Goal: Book appointment/travel/reservation

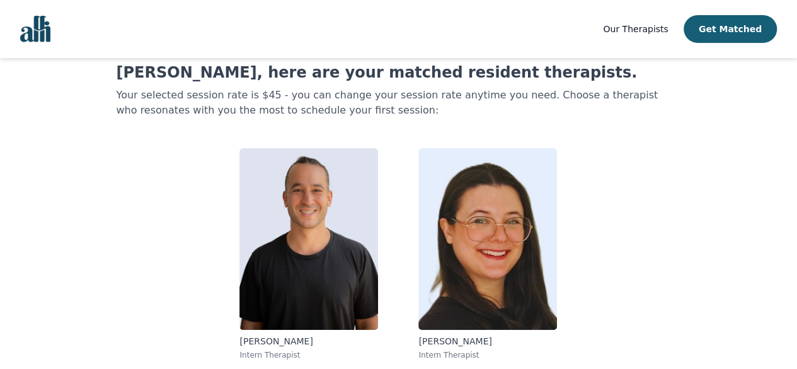
scroll to position [37, 0]
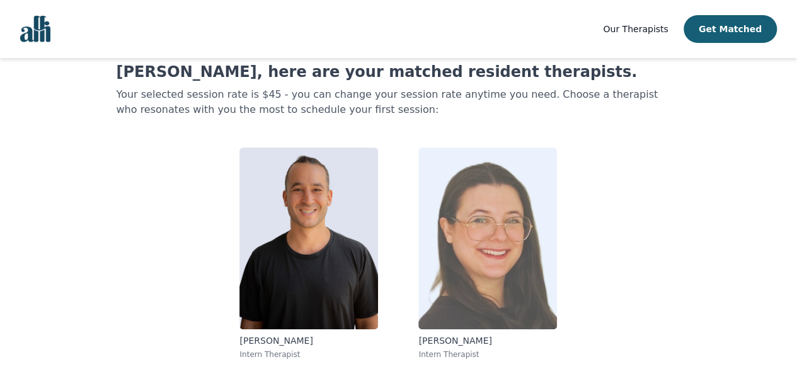
click at [473, 296] on img at bounding box center [488, 239] width 139 height 182
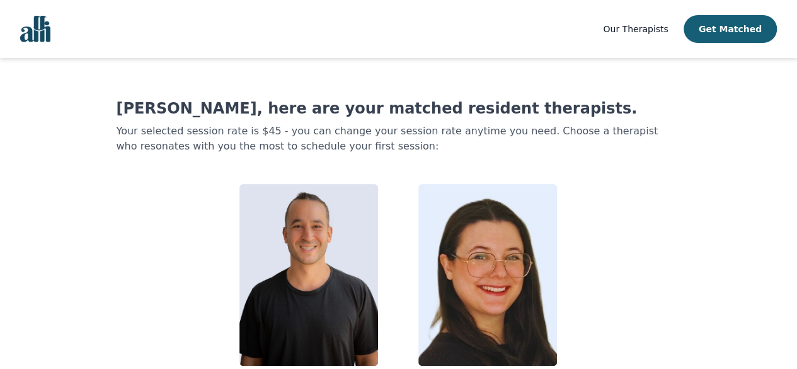
scroll to position [37, 0]
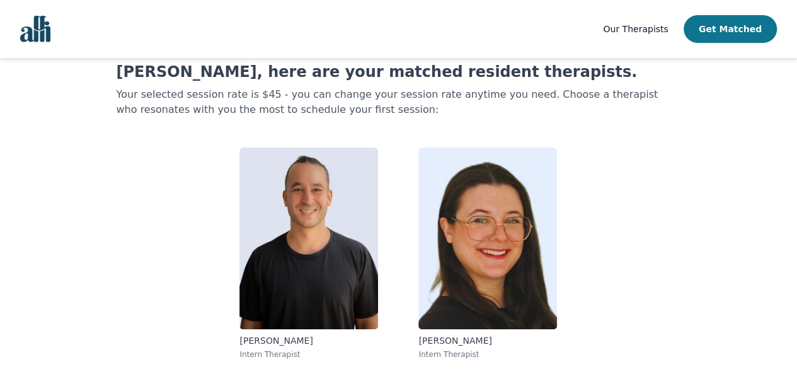
click at [740, 25] on button "Get Matched" at bounding box center [730, 29] width 93 height 28
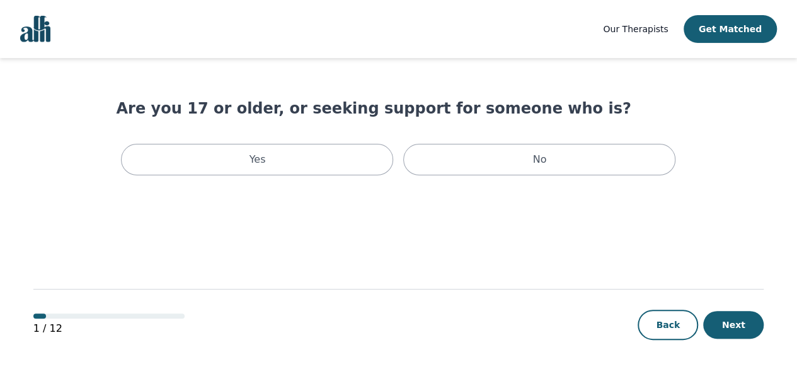
click at [651, 30] on span "Our Therapists" at bounding box center [635, 29] width 65 height 10
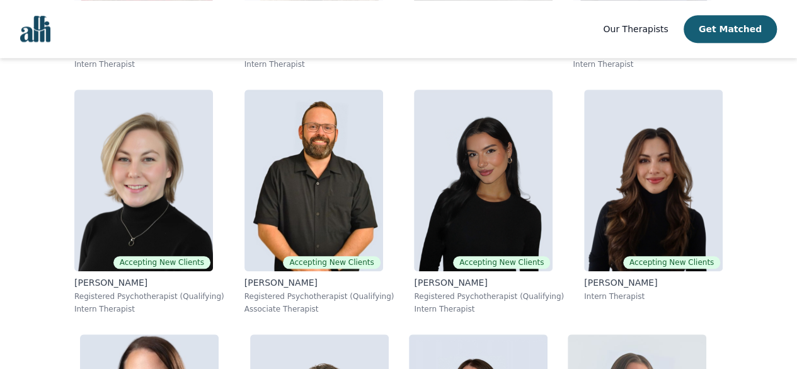
scroll to position [495, 0]
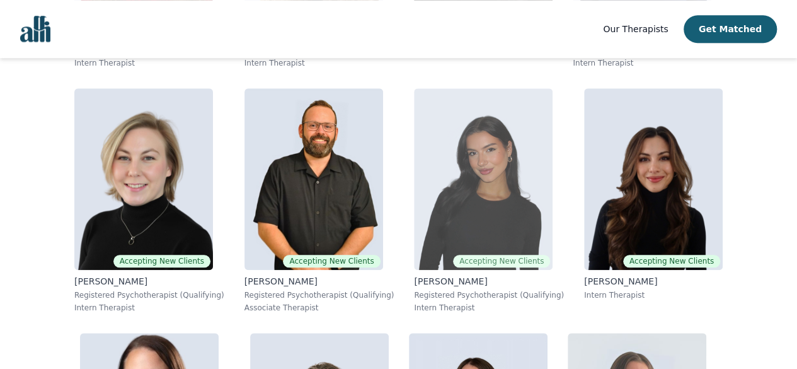
click at [541, 205] on img at bounding box center [483, 179] width 139 height 182
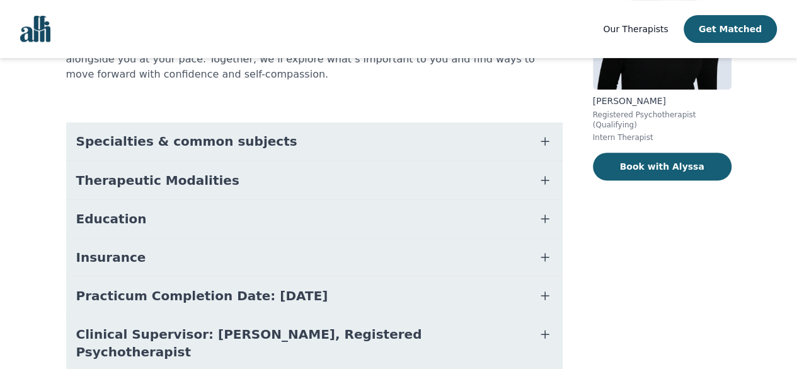
scroll to position [179, 0]
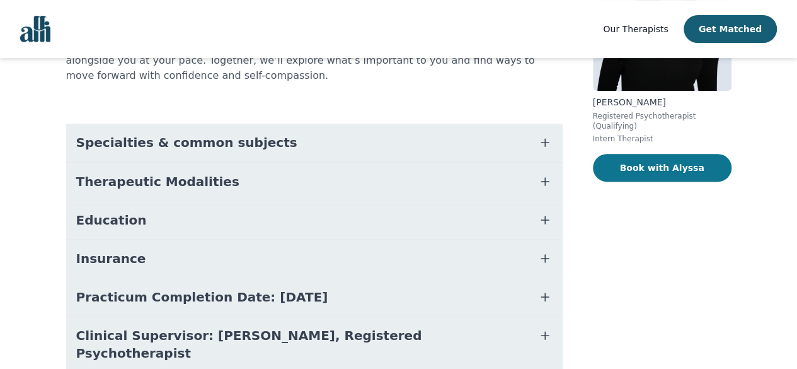
click at [682, 160] on button "Book with Alyssa" at bounding box center [662, 168] width 139 height 28
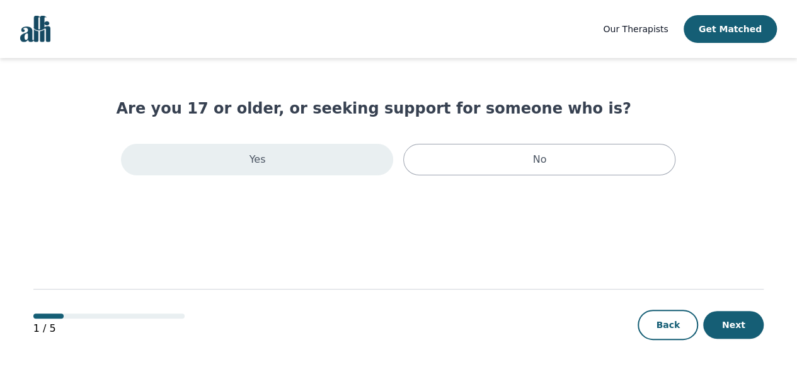
click at [351, 158] on div "Yes" at bounding box center [257, 160] width 272 height 32
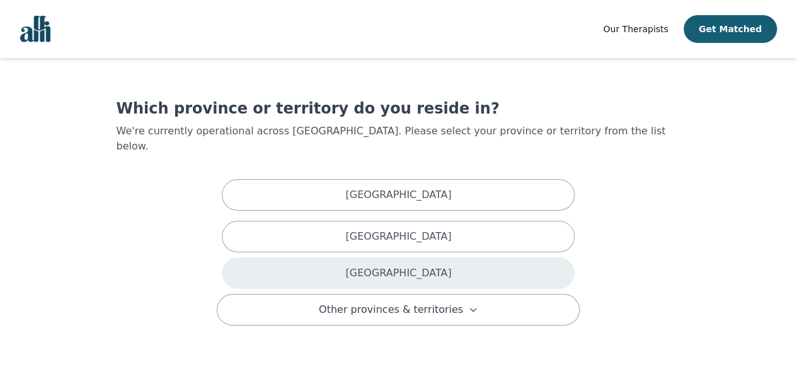
click at [517, 262] on div "[GEOGRAPHIC_DATA]" at bounding box center [398, 273] width 353 height 32
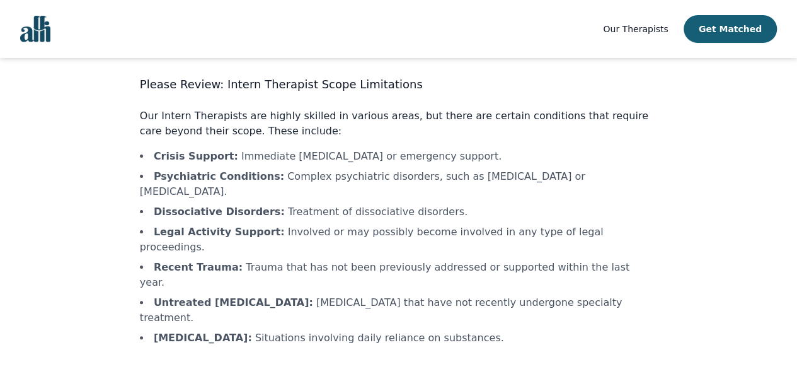
scroll to position [64, 0]
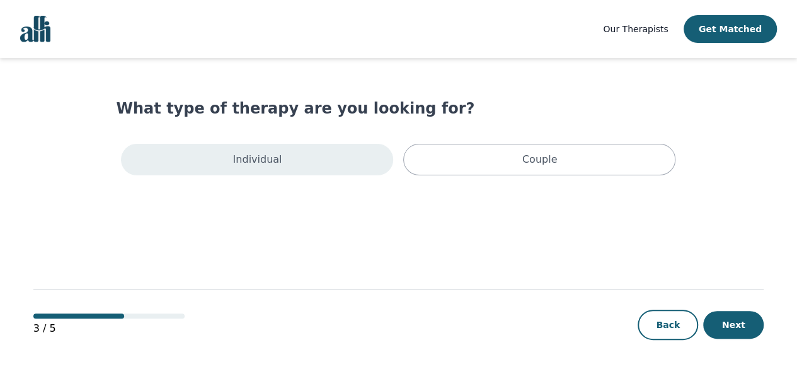
click at [332, 172] on div "Individual" at bounding box center [257, 160] width 272 height 32
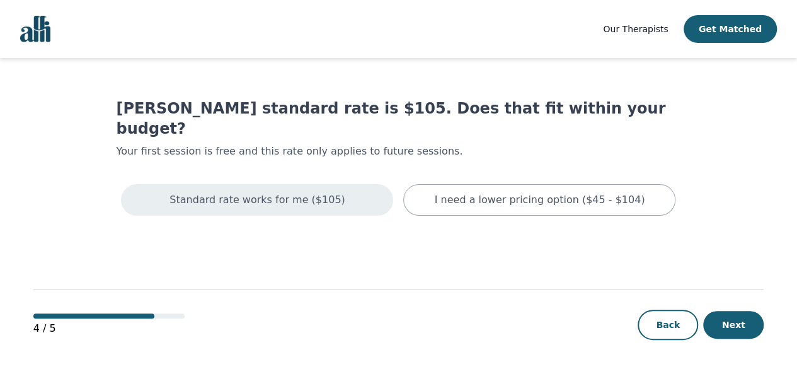
click at [334, 187] on div "Standard rate works for me ($105)" at bounding box center [257, 200] width 272 height 32
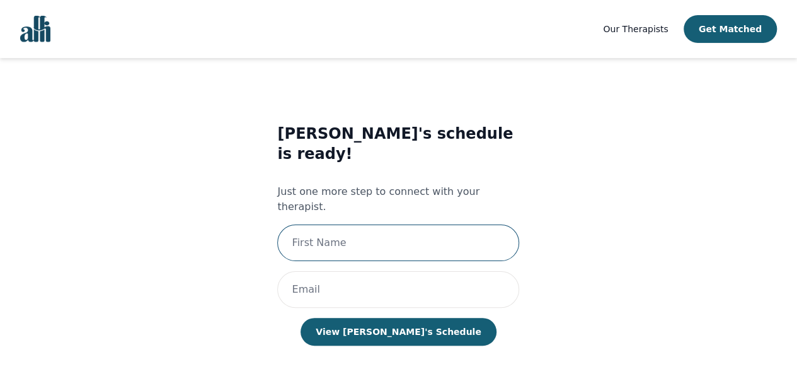
click at [369, 224] on input "text" at bounding box center [398, 242] width 242 height 37
type input "shayeza"
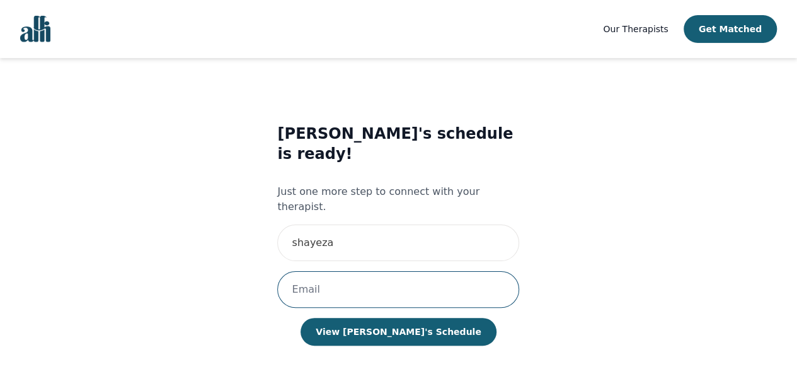
click at [372, 271] on input "email" at bounding box center [398, 289] width 242 height 37
type input "[EMAIL_ADDRESS][DOMAIN_NAME]"
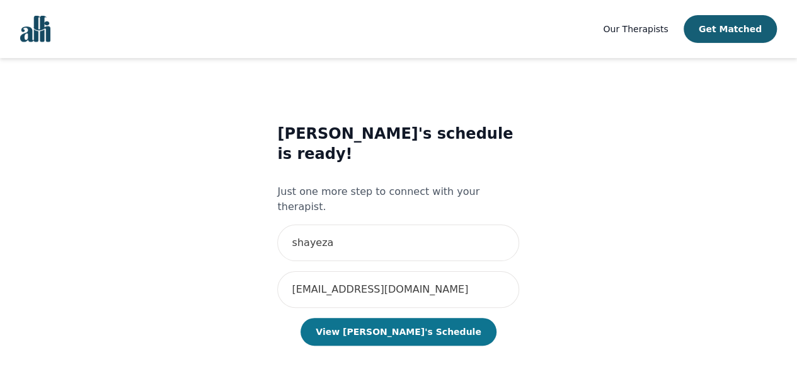
click at [403, 318] on button "View [PERSON_NAME]'s Schedule" at bounding box center [398, 332] width 195 height 28
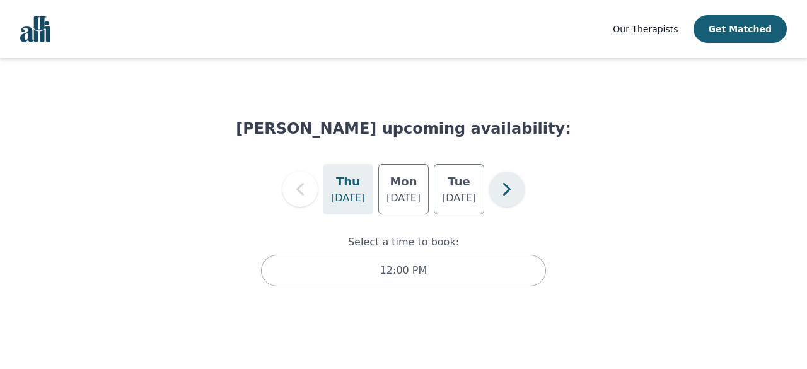
click at [505, 199] on icon "button" at bounding box center [506, 189] width 25 height 25
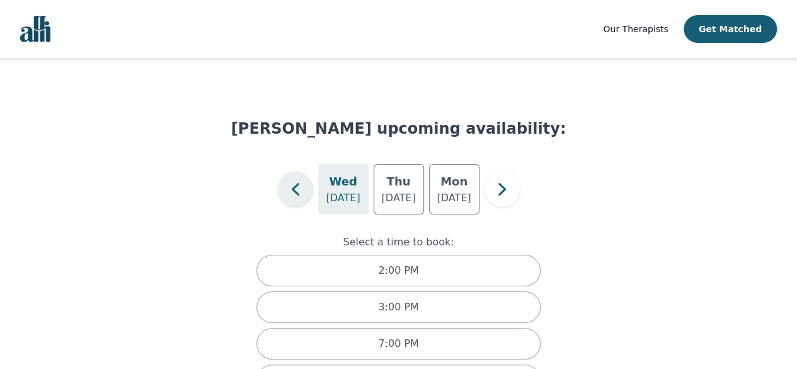
click at [286, 195] on icon "button" at bounding box center [295, 189] width 25 height 25
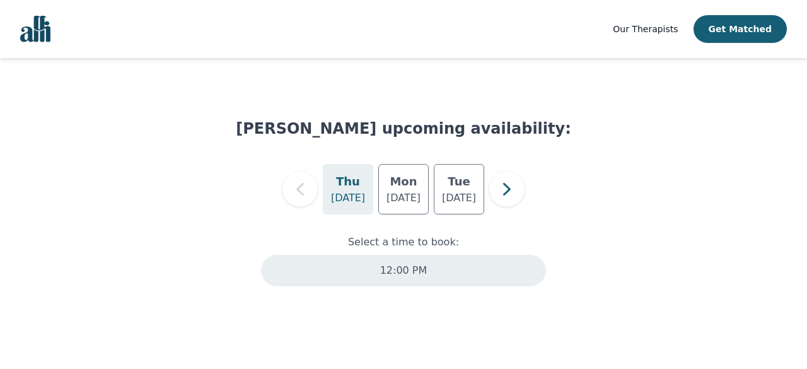
click at [448, 278] on div "12:00 PM" at bounding box center [403, 271] width 285 height 32
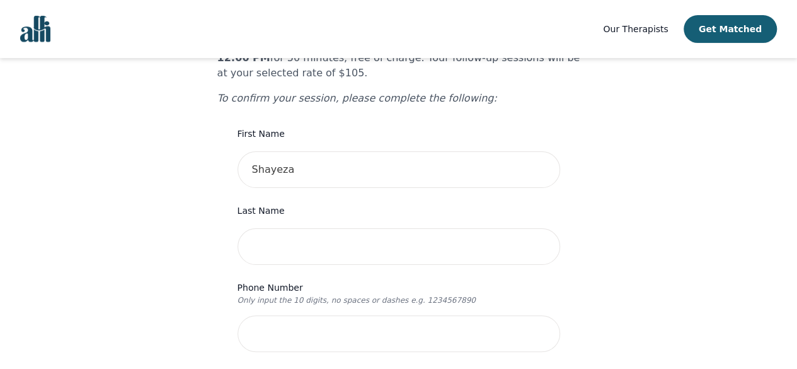
scroll to position [122, 0]
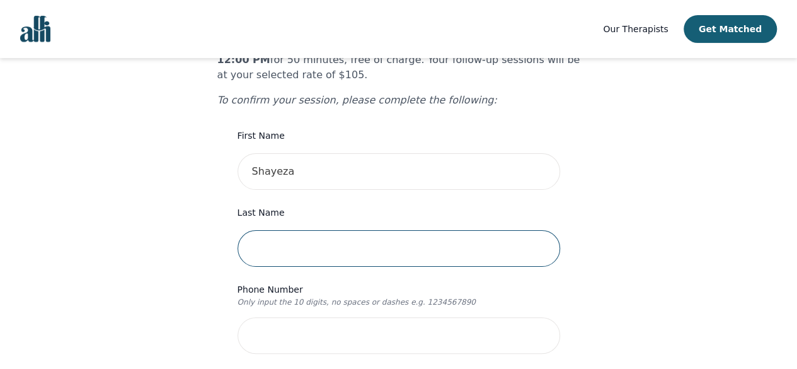
click at [443, 230] on input "text" at bounding box center [399, 248] width 323 height 37
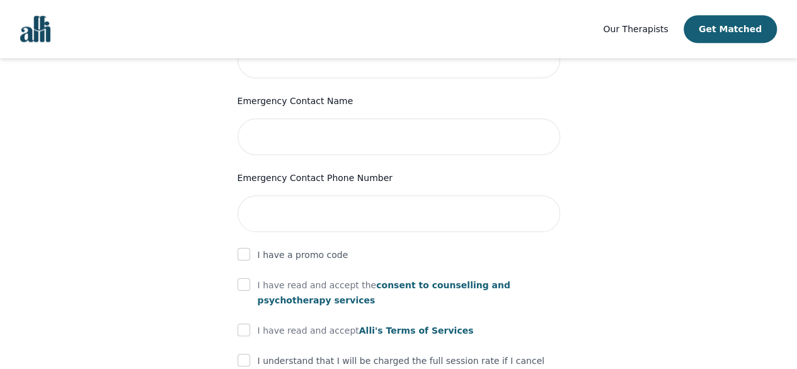
scroll to position [618, 0]
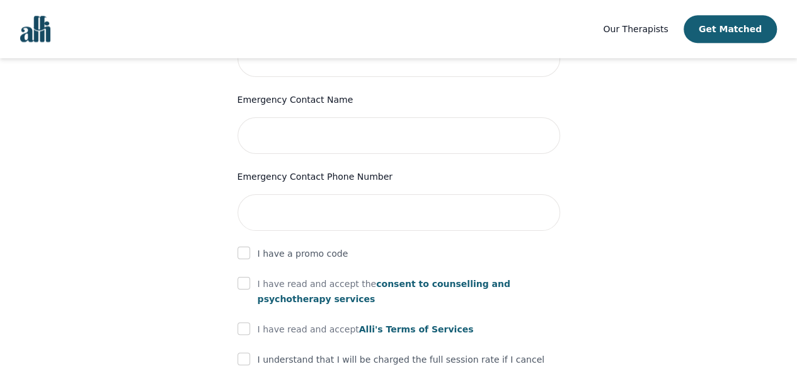
type input "bhutto"
click at [243, 246] on input "checkbox" at bounding box center [244, 252] width 13 height 13
checkbox input "true"
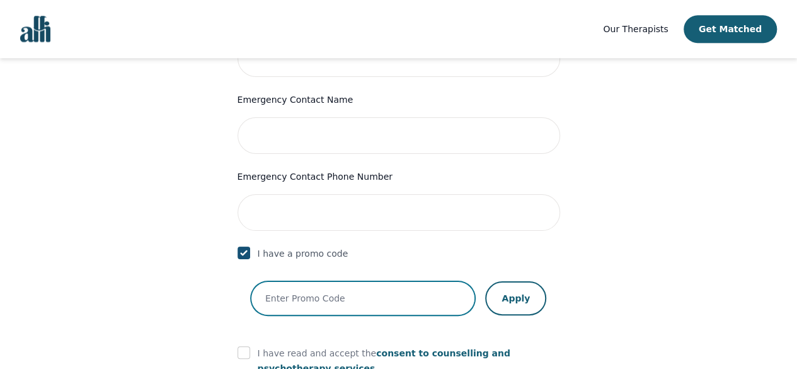
click at [352, 281] on input "text" at bounding box center [363, 298] width 225 height 34
type input "starttherapy"
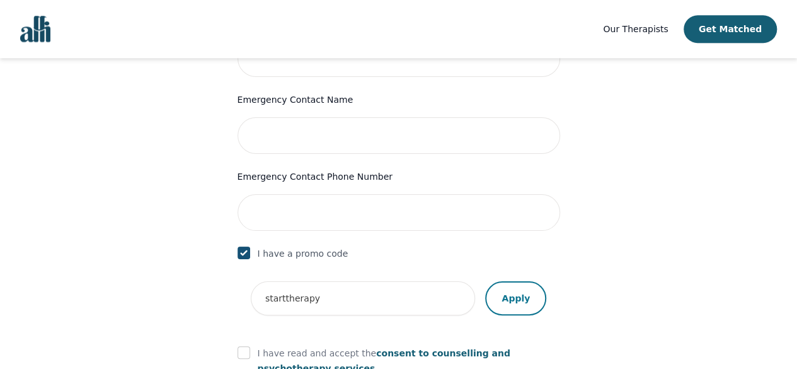
click at [530, 281] on button "Apply" at bounding box center [515, 298] width 61 height 34
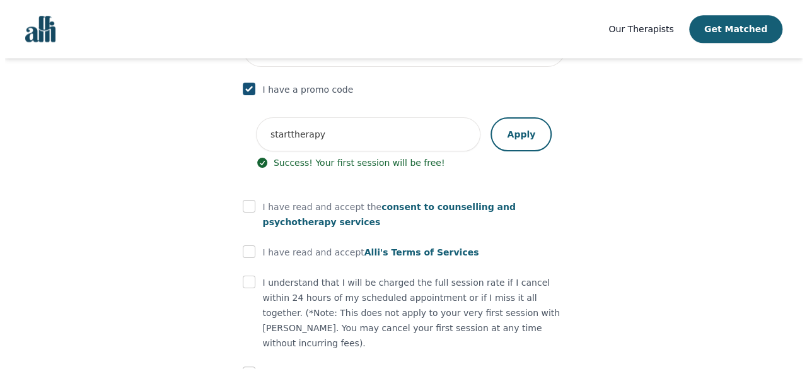
scroll to position [783, 0]
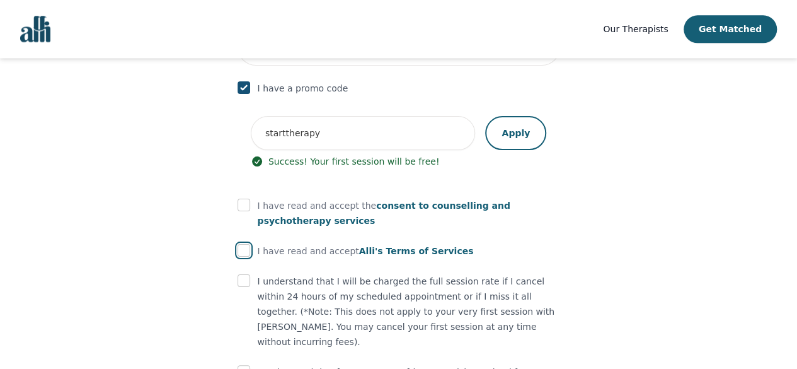
click at [246, 244] on input "checkbox" at bounding box center [244, 250] width 13 height 13
checkbox input "true"
click at [421, 200] on span "consent to counselling and psychotherapy services" at bounding box center [384, 212] width 253 height 25
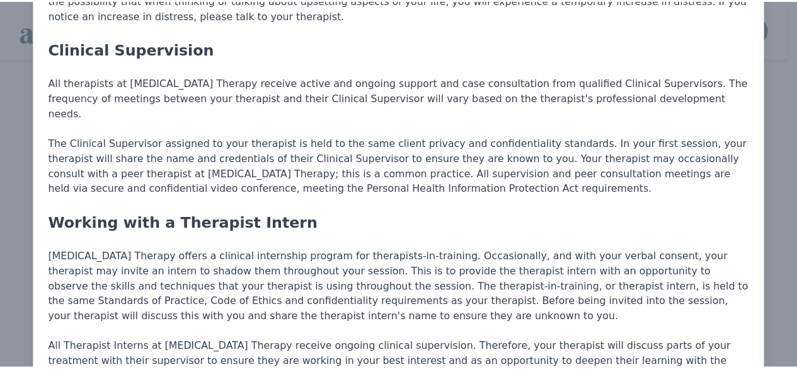
scroll to position [0, 0]
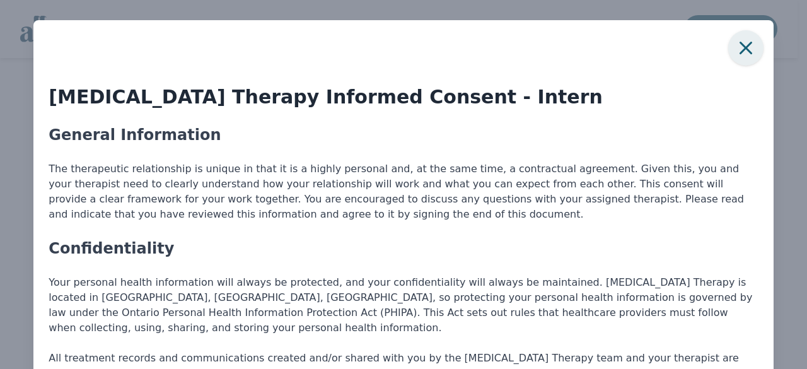
click at [737, 53] on icon "button" at bounding box center [745, 47] width 25 height 25
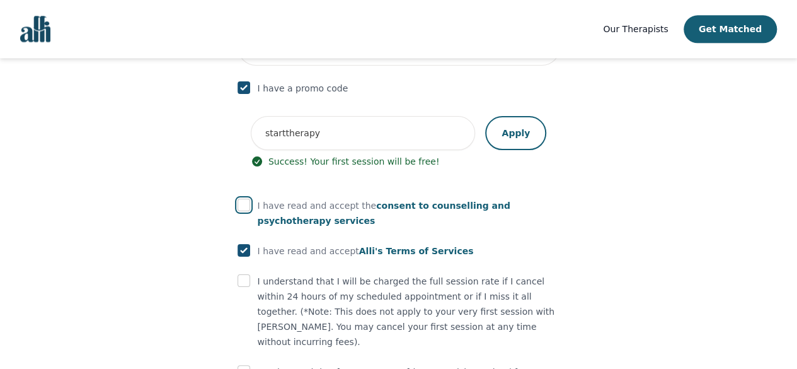
click at [241, 199] on input "checkbox" at bounding box center [244, 205] width 13 height 13
checkbox input "true"
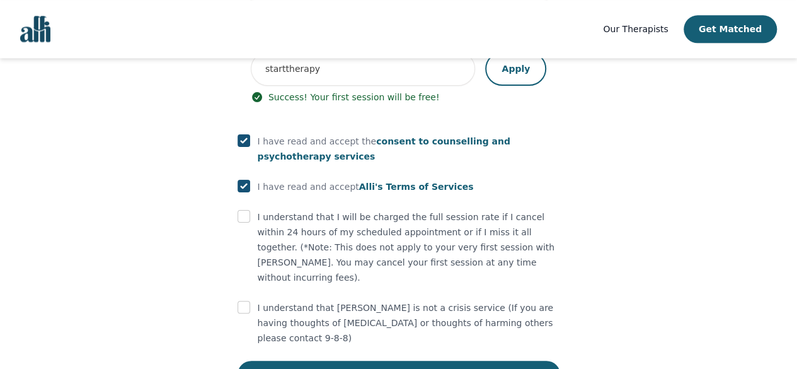
scroll to position [850, 0]
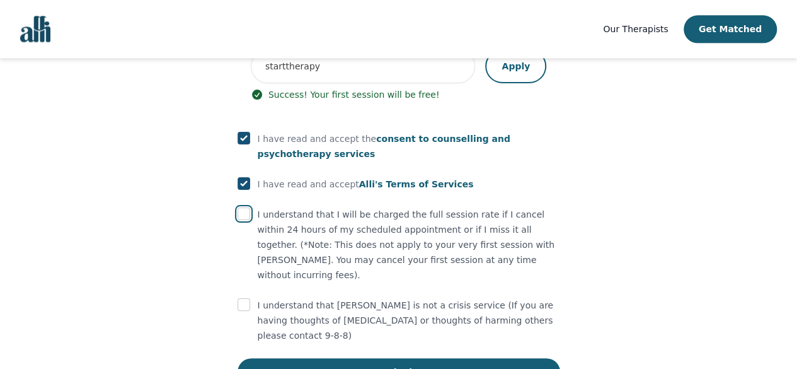
click at [246, 207] on input "checkbox" at bounding box center [244, 213] width 13 height 13
checkbox input "true"
click at [241, 298] on input "checkbox" at bounding box center [244, 304] width 13 height 13
checkbox input "true"
click at [361, 358] on button "Submit" at bounding box center [399, 372] width 323 height 28
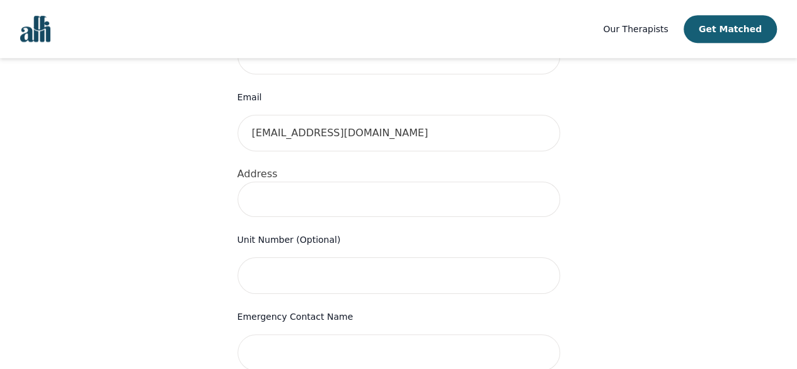
scroll to position [402, 0]
click at [382, 185] on input at bounding box center [399, 198] width 323 height 35
type input "[STREET_ADDRESS][PERSON_NAME]"
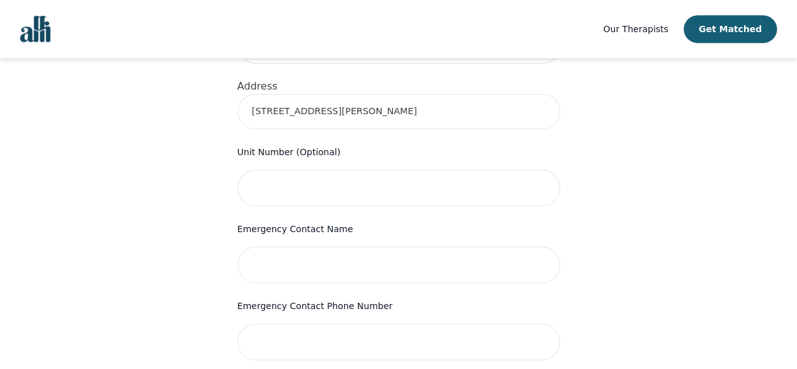
scroll to position [489, 0]
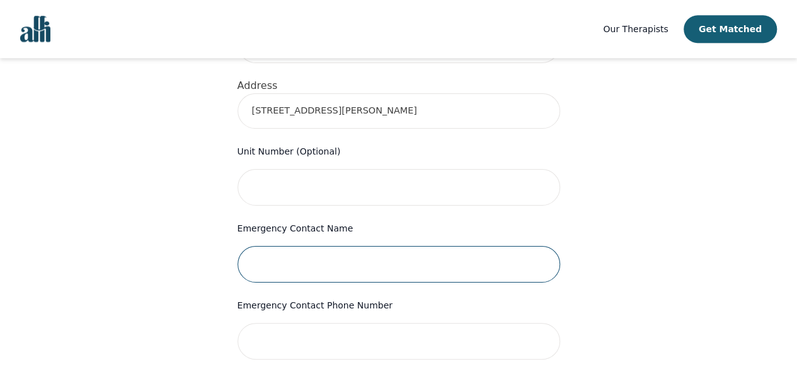
click at [366, 246] on input "text" at bounding box center [399, 264] width 323 height 37
type input "s"
type input "saba"
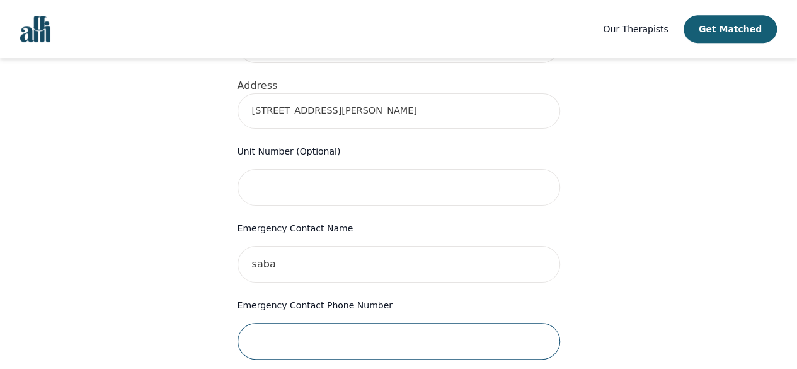
click at [431, 323] on input "tel" at bounding box center [399, 341] width 323 height 37
paste input "4372670901"
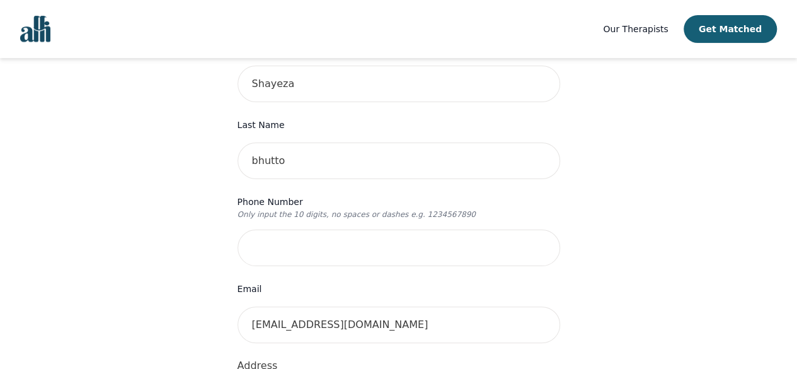
scroll to position [209, 0]
type input "4372670901"
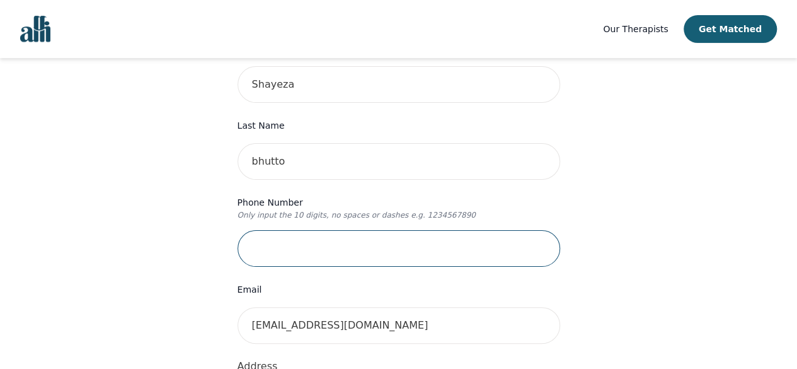
click at [403, 234] on input "tel" at bounding box center [399, 248] width 323 height 37
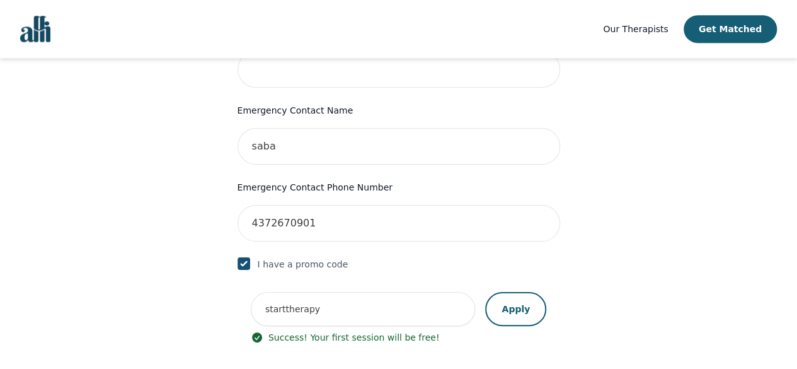
scroll to position [910, 0]
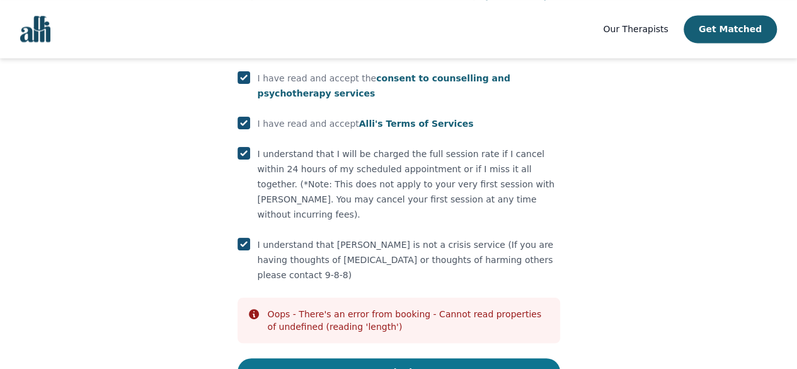
type input "4373350950"
click at [420, 358] on button "Submit" at bounding box center [399, 372] width 323 height 28
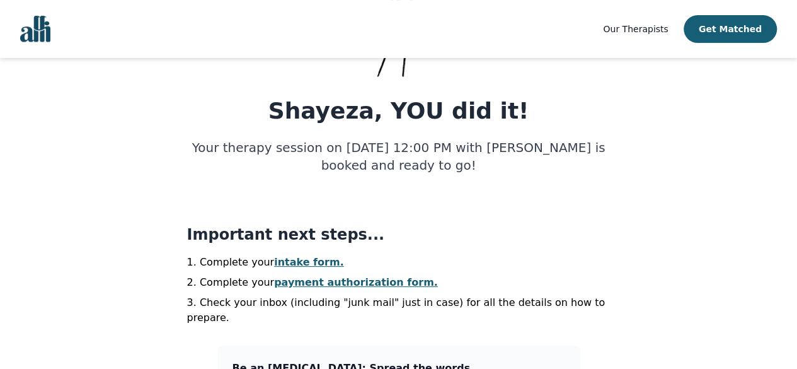
scroll to position [142, 0]
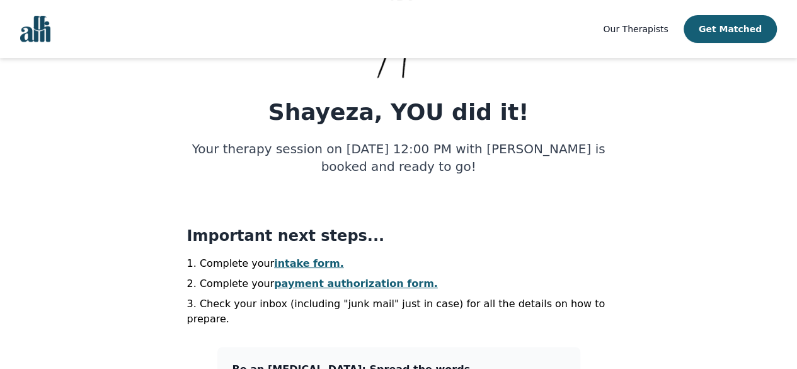
click at [298, 260] on link "intake form." at bounding box center [309, 263] width 70 height 12
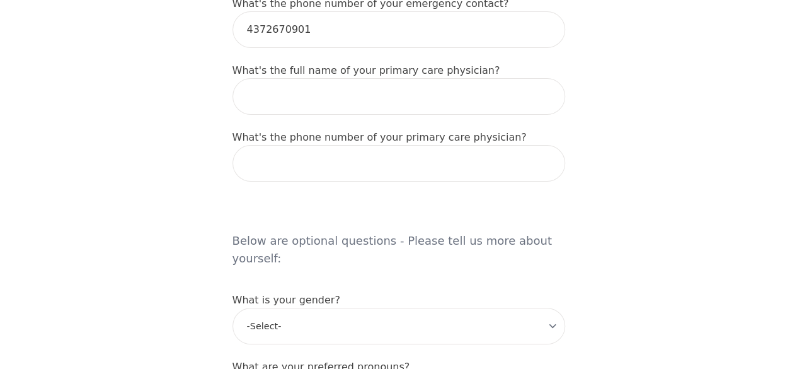
scroll to position [977, 0]
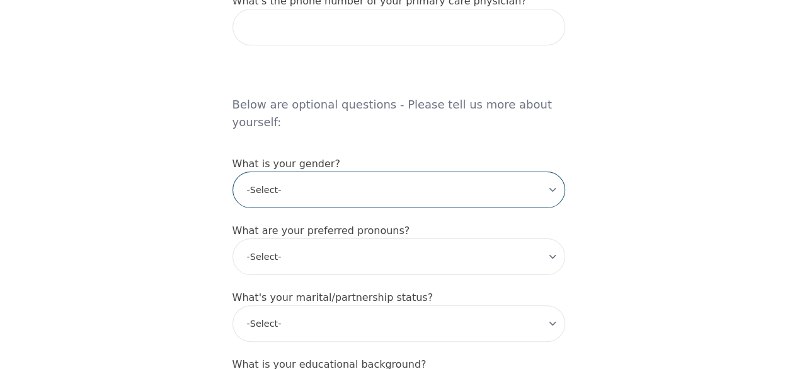
click at [424, 171] on select "-Select- [DEMOGRAPHIC_DATA] [DEMOGRAPHIC_DATA] [DEMOGRAPHIC_DATA] [DEMOGRAPHIC_…" at bounding box center [399, 189] width 333 height 37
select select "[DEMOGRAPHIC_DATA]"
click at [233, 171] on select "-Select- [DEMOGRAPHIC_DATA] [DEMOGRAPHIC_DATA] [DEMOGRAPHIC_DATA] [DEMOGRAPHIC_…" at bounding box center [399, 189] width 333 height 37
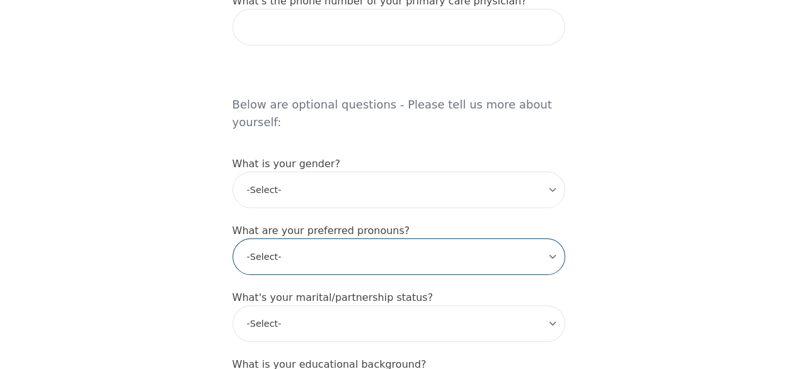
click at [410, 238] on select "-Select- he/him she/her they/them ze/zir xe/xem ey/em ve/ver tey/ter e/e per/pe…" at bounding box center [399, 256] width 333 height 37
select select "she/her"
click at [233, 238] on select "-Select- he/him she/her they/them ze/zir xe/xem ey/em ve/ver tey/ter e/e per/pe…" at bounding box center [399, 256] width 333 height 37
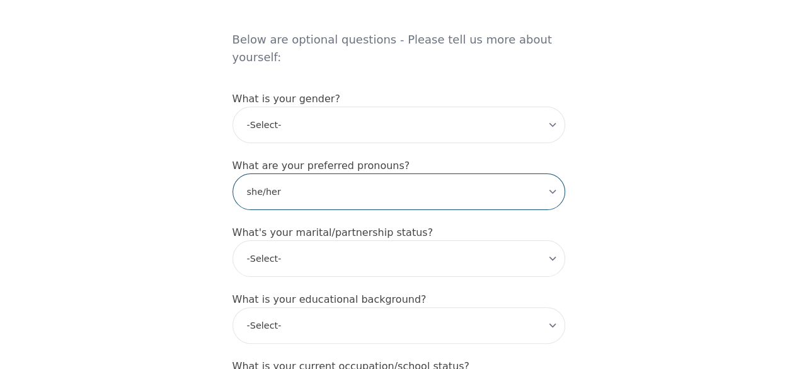
scroll to position [1044, 0]
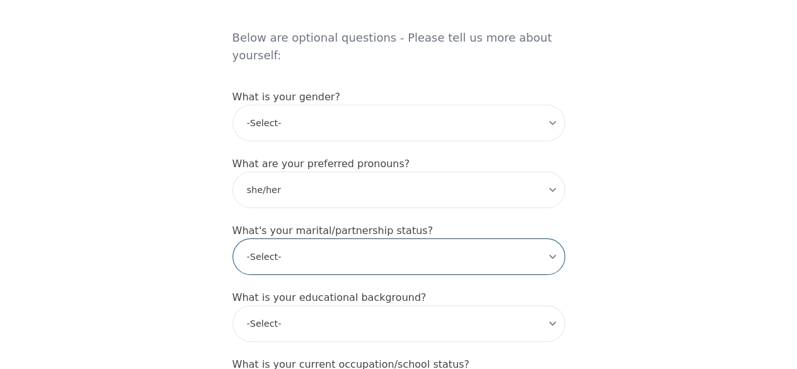
click at [412, 238] on select "-Select- Single Partnered Married Common Law Widowed Separated Divorced" at bounding box center [399, 256] width 333 height 37
select select "Partnered"
click at [233, 238] on select "-Select- Single Partnered Married Common Law Widowed Separated Divorced" at bounding box center [399, 256] width 333 height 37
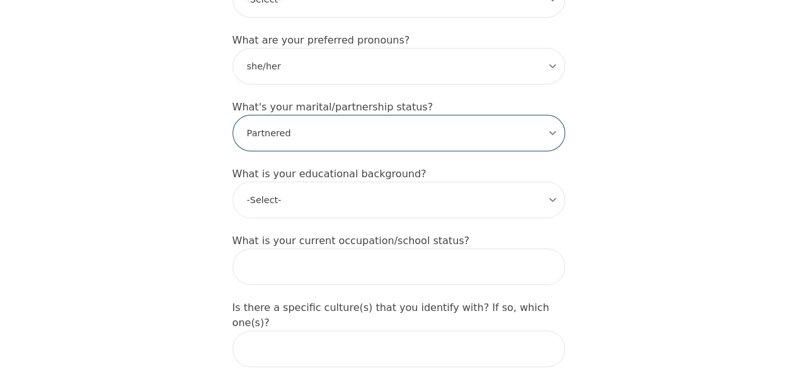
scroll to position [1168, 0]
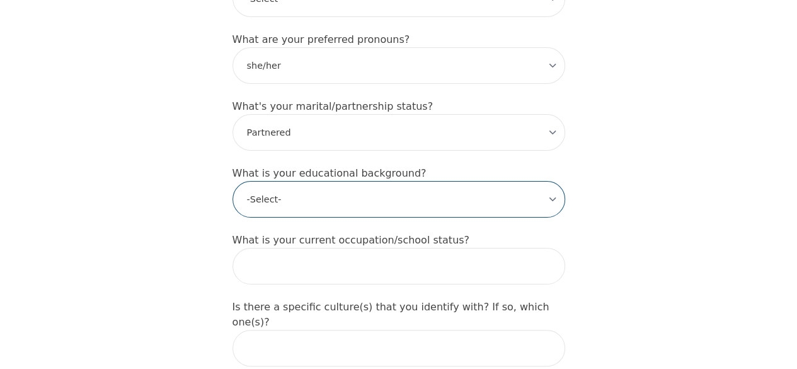
click at [441, 181] on select "-Select- Less than high school High school Associate degree Bachelor degree Mas…" at bounding box center [399, 199] width 333 height 37
select select "High school"
click at [233, 181] on select "-Select- Less than high school High school Associate degree Bachelor degree Mas…" at bounding box center [399, 199] width 333 height 37
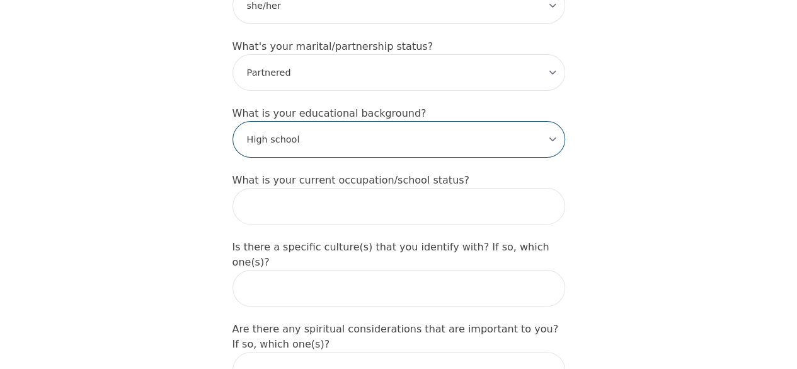
scroll to position [1229, 0]
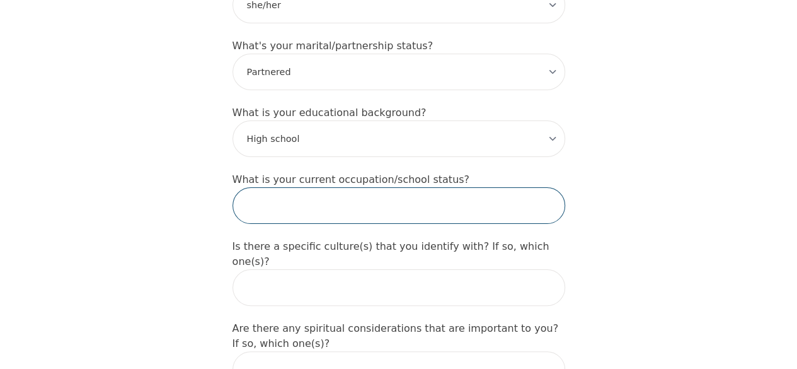
click at [429, 187] on input "text" at bounding box center [399, 205] width 333 height 37
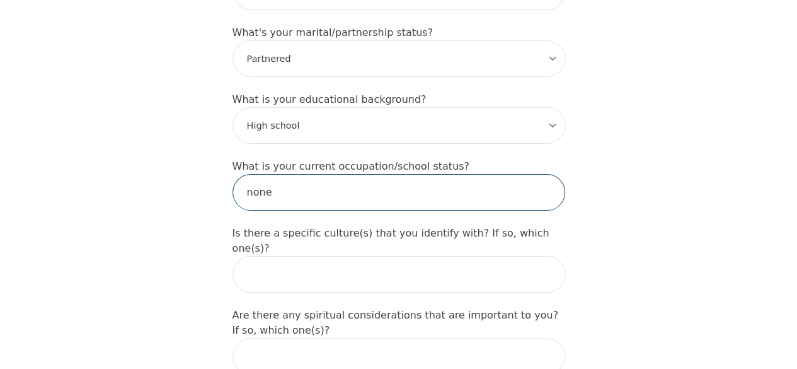
type input "none"
click at [349, 256] on input "text" at bounding box center [399, 274] width 333 height 37
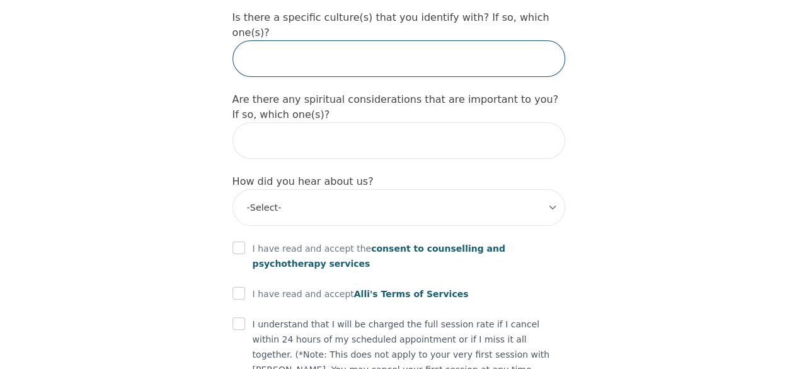
scroll to position [1463, 0]
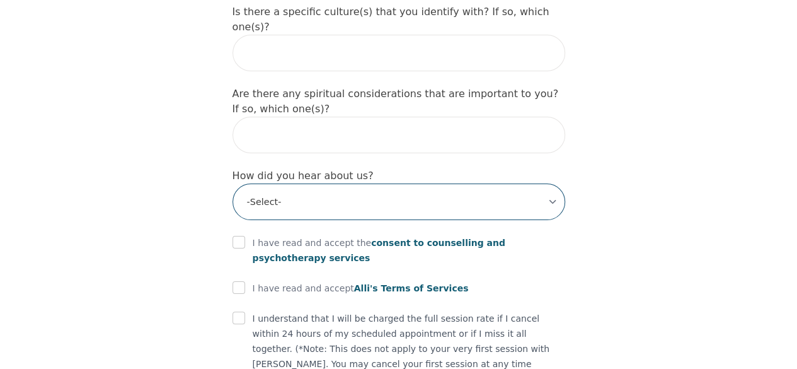
click at [470, 183] on select "-Select- Physician/Specialist Friend Facebook Instagram Google Search Google Ad…" at bounding box center [399, 201] width 333 height 37
select select "Friend"
click at [233, 183] on select "-Select- Physician/Specialist Friend Facebook Instagram Google Search Google Ad…" at bounding box center [399, 201] width 333 height 37
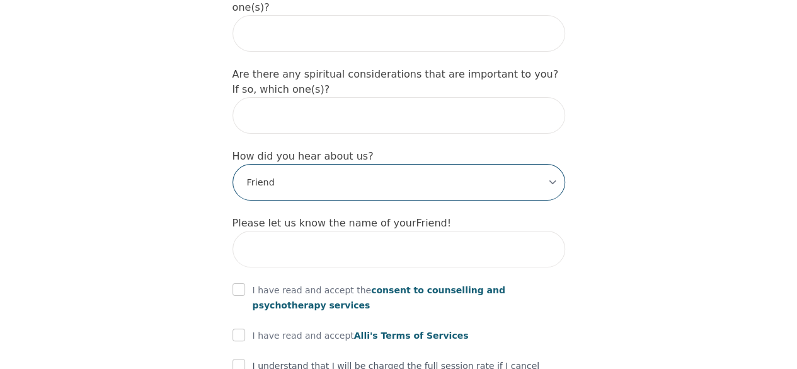
scroll to position [1483, 0]
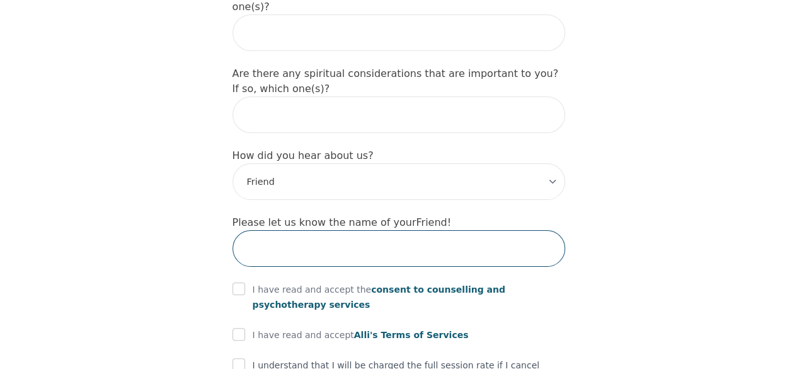
click at [461, 230] on input "text" at bounding box center [399, 248] width 333 height 37
type input "saba"
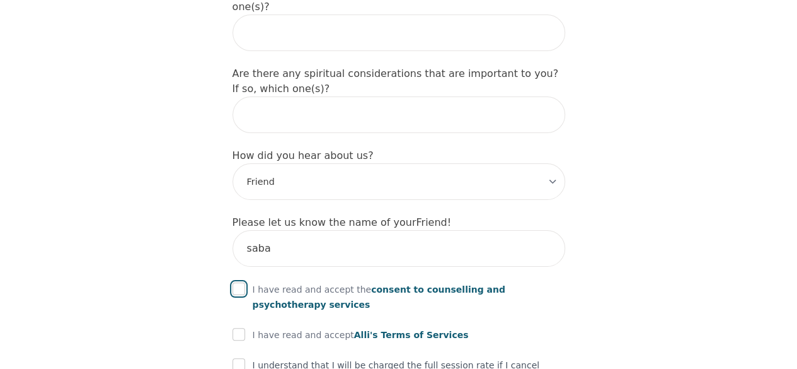
click at [242, 282] on input "checkbox" at bounding box center [239, 288] width 13 height 13
checkbox input "true"
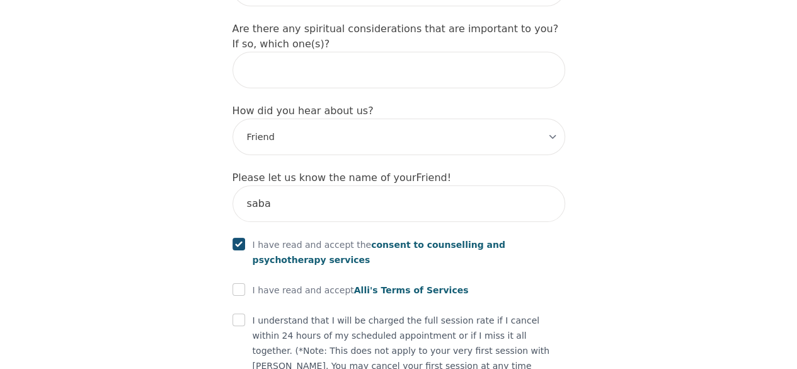
scroll to position [1529, 0]
click at [239, 282] on input "checkbox" at bounding box center [239, 288] width 13 height 13
checkbox input "true"
click at [237, 313] on input "checkbox" at bounding box center [239, 319] width 13 height 13
checkbox input "true"
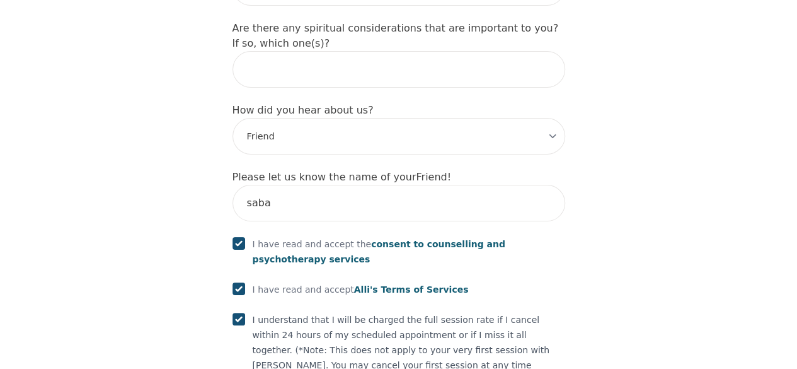
checkbox input "true"
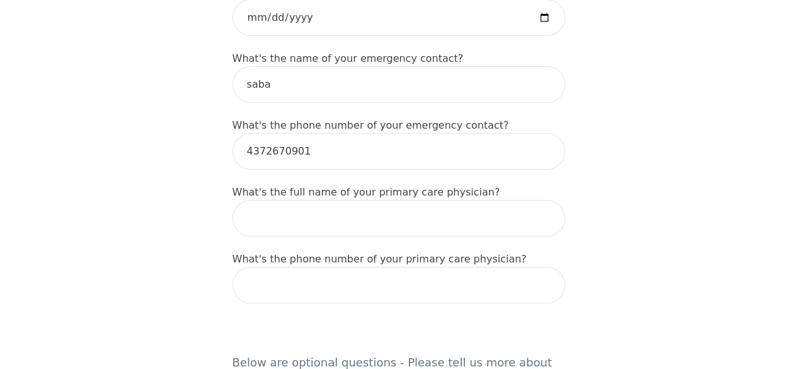
scroll to position [718, 0]
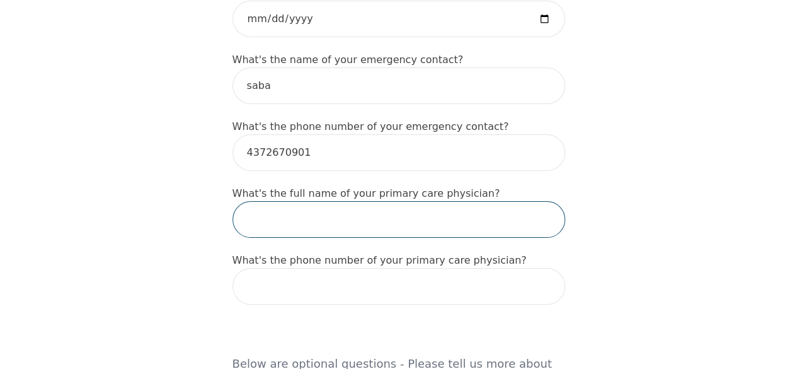
click at [386, 206] on input "text" at bounding box center [399, 219] width 333 height 37
type input "[PERSON_NAME]"
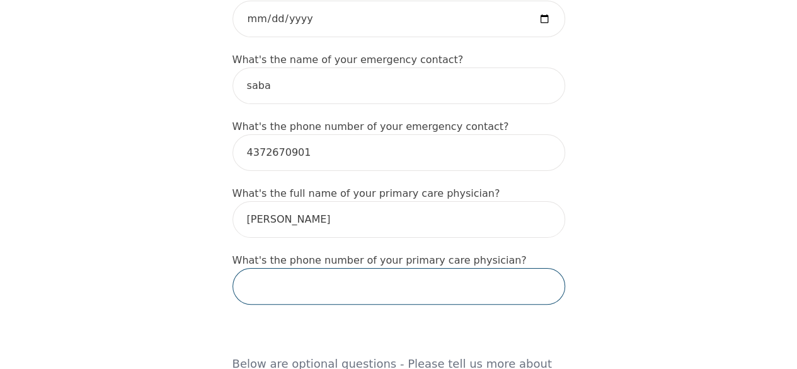
click at [427, 274] on input "tel" at bounding box center [399, 286] width 333 height 37
paste input "[PHONE_NUMBER]"
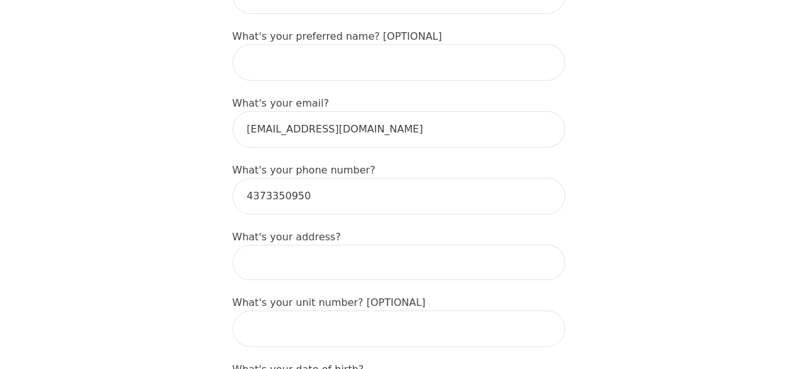
scroll to position [340, 0]
type input "[PHONE_NUMBER]"
click at [393, 247] on input at bounding box center [399, 263] width 333 height 35
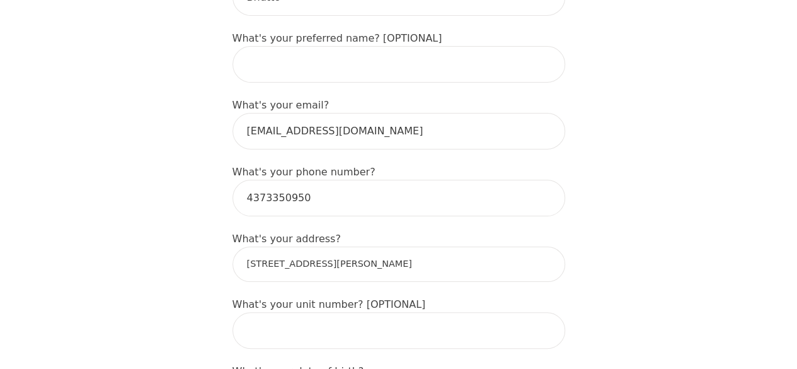
type input "[STREET_ADDRESS][PERSON_NAME]"
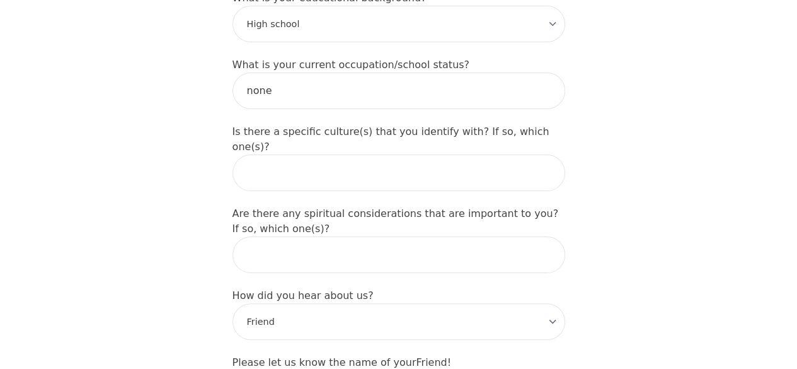
scroll to position [1599, 0]
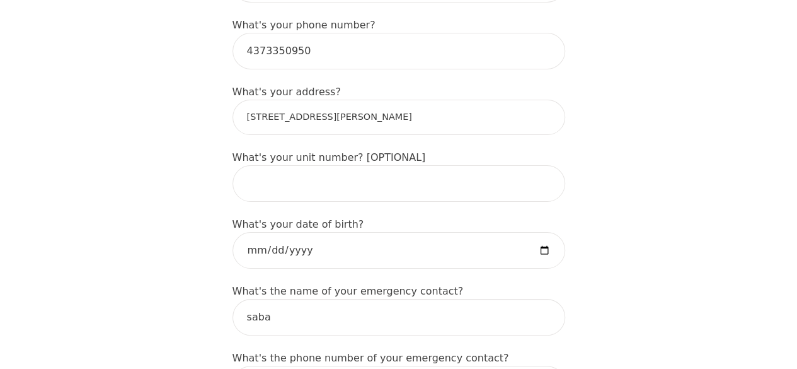
scroll to position [485, 0]
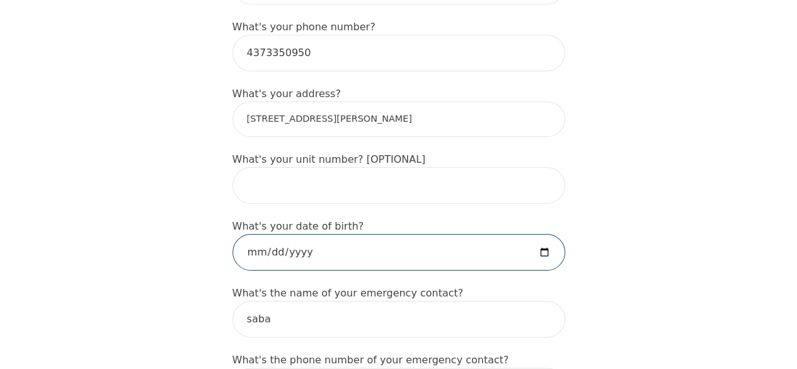
click at [546, 234] on input "date" at bounding box center [399, 252] width 333 height 37
type input "[DATE]"
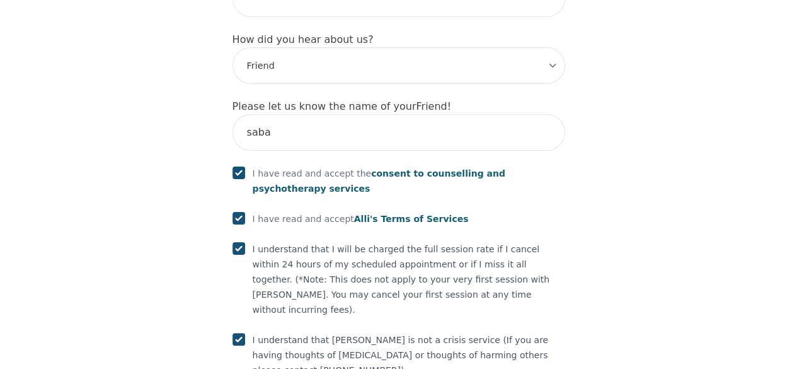
scroll to position [1647, 0]
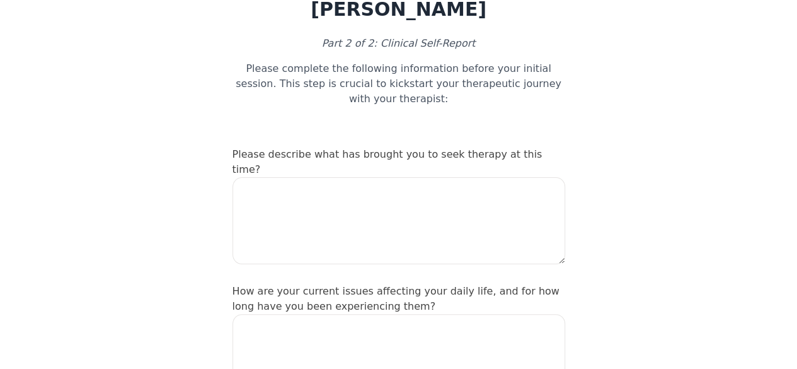
scroll to position [76, 0]
click at [327, 177] on textarea at bounding box center [399, 220] width 333 height 87
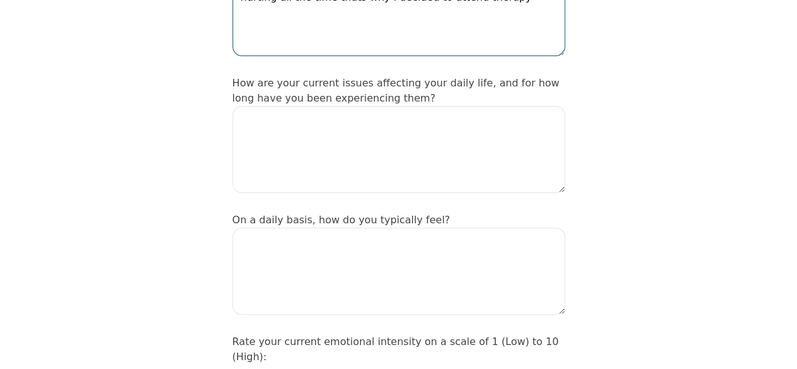
scroll to position [284, 0]
type textarea "i found myself not being able to do anything and stuck and hurting all the time…"
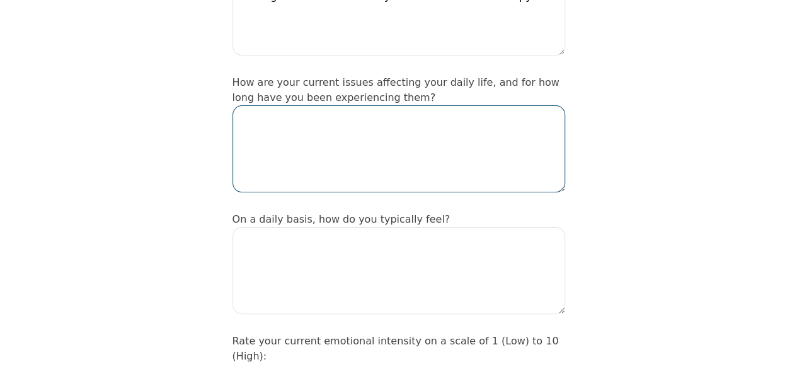
click at [320, 105] on textarea at bounding box center [399, 148] width 333 height 87
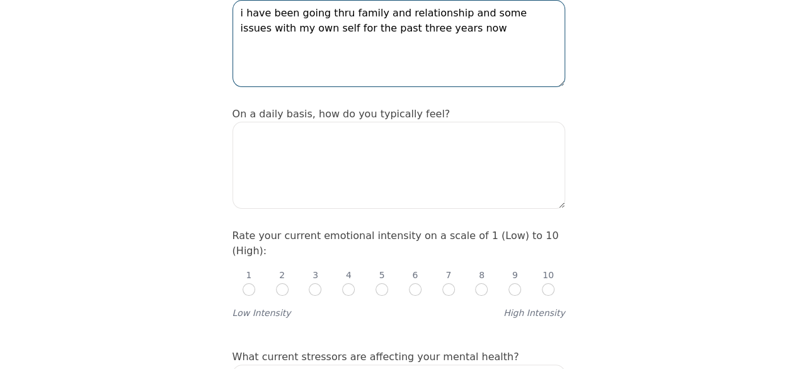
scroll to position [390, 0]
type textarea "i have been going thru family and relationship and some issues with my own self…"
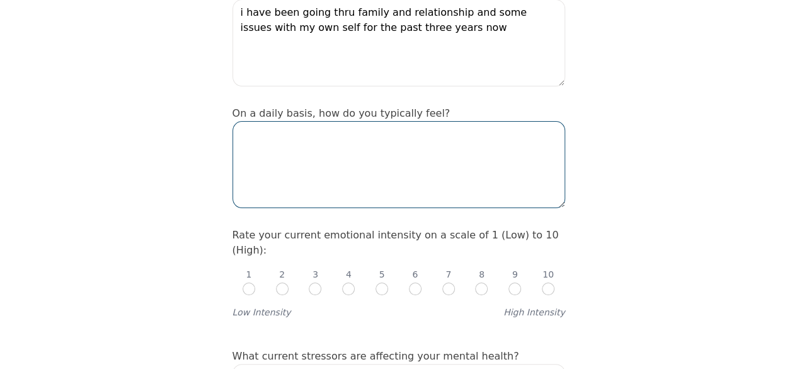
click at [392, 129] on textarea at bounding box center [399, 164] width 333 height 87
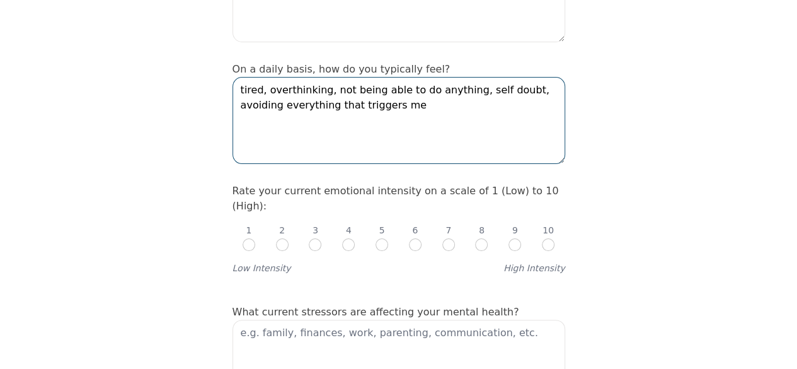
scroll to position [435, 0]
type textarea "tired, overthinking, not being able to do anything, self doubt, avoiding everyt…"
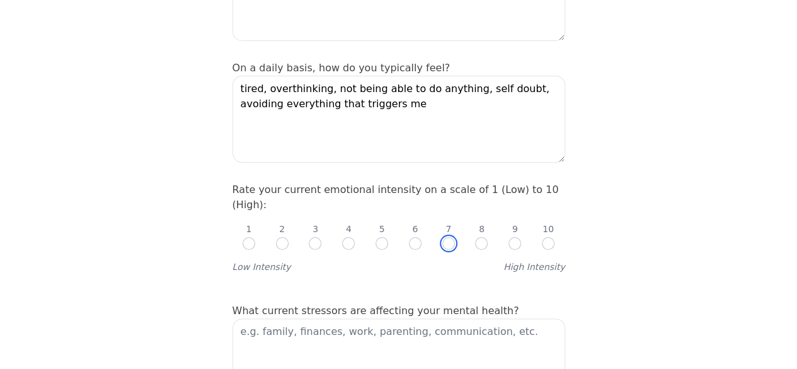
click at [445, 237] on input "radio" at bounding box center [449, 243] width 13 height 13
radio input "true"
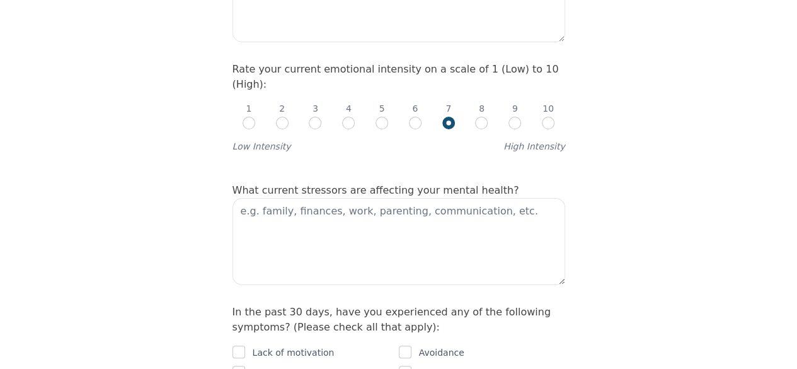
scroll to position [556, 0]
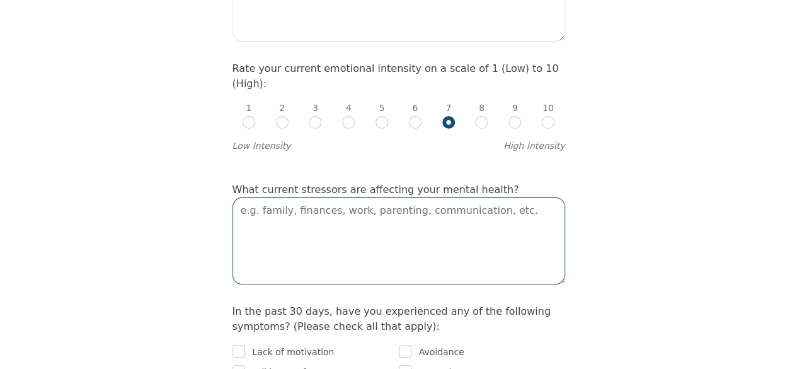
click at [378, 197] on textarea at bounding box center [399, 240] width 333 height 87
click at [287, 197] on textarea "family, realtionship," at bounding box center [399, 240] width 333 height 87
click at [354, 197] on textarea "family, relationship," at bounding box center [399, 240] width 333 height 87
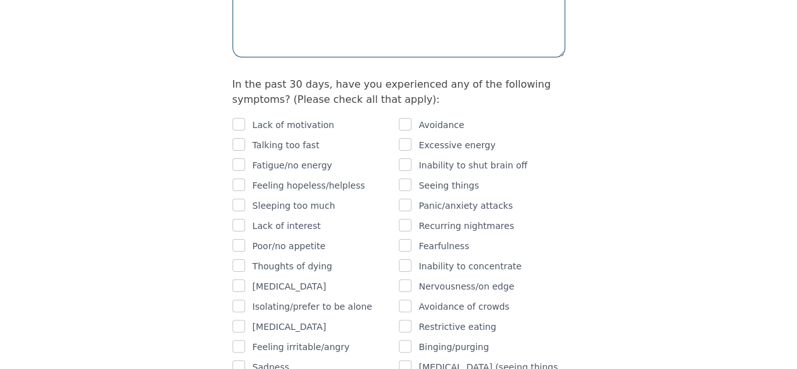
scroll to position [787, 0]
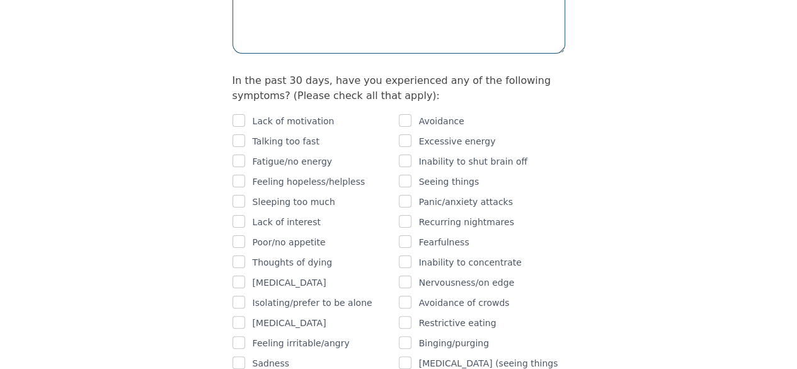
type textarea "family, relationship,relationship to self"
click at [240, 114] on input "checkbox" at bounding box center [239, 120] width 13 height 13
checkbox input "true"
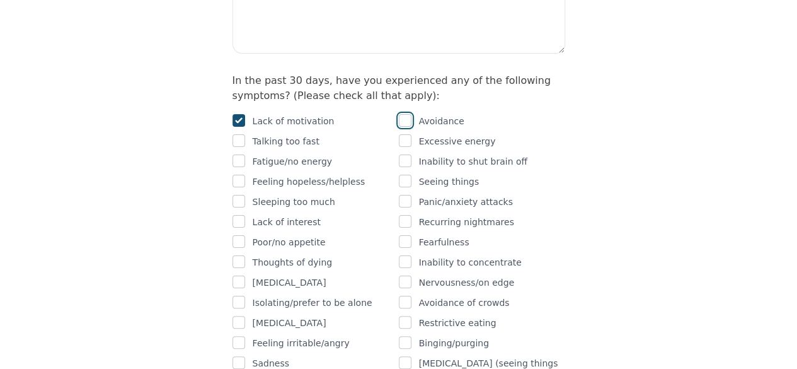
click at [408, 114] on input "checkbox" at bounding box center [405, 120] width 13 height 13
checkbox input "true"
click at [243, 154] on input "checkbox" at bounding box center [239, 160] width 13 height 13
checkbox input "true"
click at [238, 175] on input "checkbox" at bounding box center [239, 181] width 13 height 13
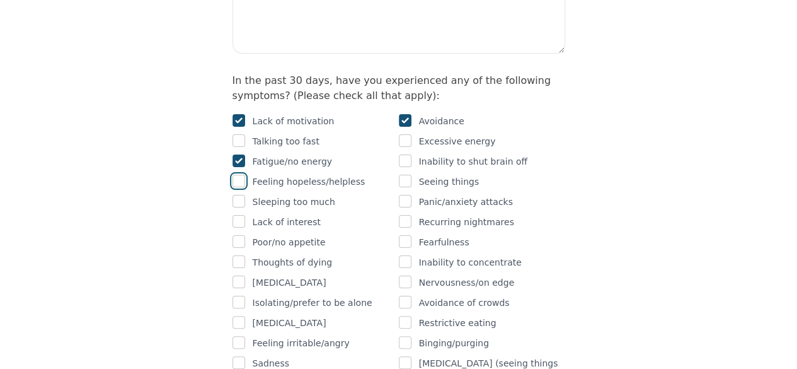
checkbox input "true"
click at [245, 195] on input "checkbox" at bounding box center [239, 201] width 13 height 13
checkbox input "true"
click at [239, 215] on input "checkbox" at bounding box center [239, 221] width 13 height 13
checkbox input "true"
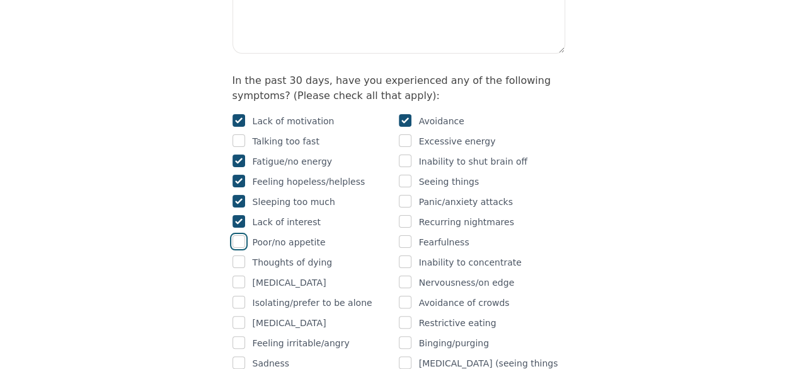
click at [239, 235] on input "checkbox" at bounding box center [239, 241] width 13 height 13
checkbox input "true"
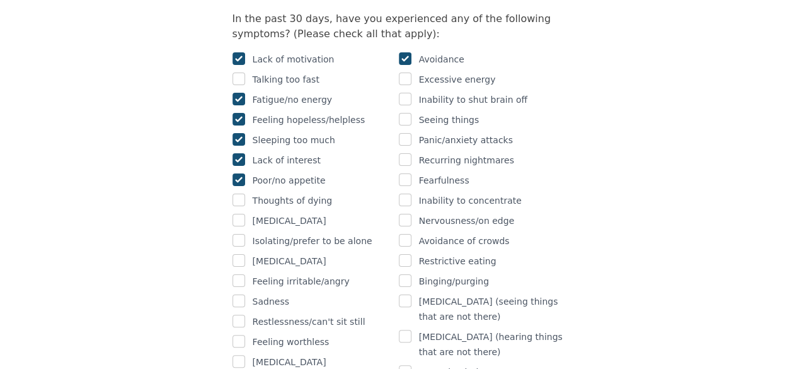
scroll to position [861, 0]
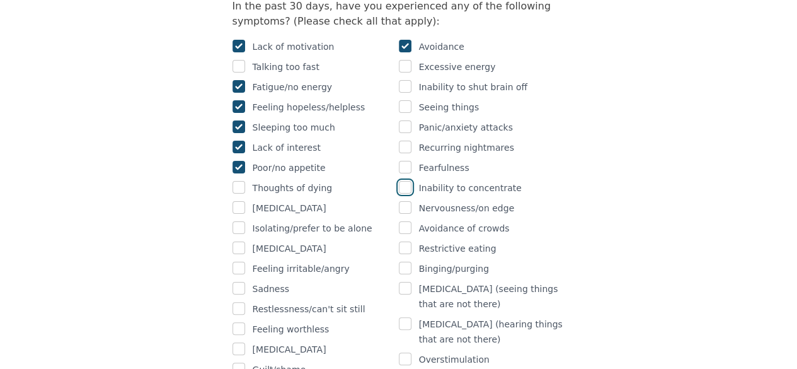
click at [405, 181] on input "checkbox" at bounding box center [405, 187] width 13 height 13
checkbox input "true"
click at [406, 221] on input "checkbox" at bounding box center [405, 227] width 13 height 13
checkbox input "true"
click at [241, 201] on input "checkbox" at bounding box center [239, 207] width 13 height 13
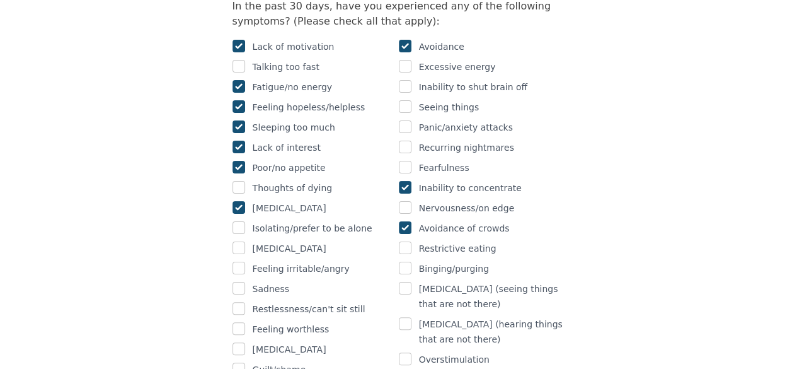
checkbox input "true"
click at [236, 241] on input "checkbox" at bounding box center [239, 247] width 13 height 13
checkbox input "true"
click at [241, 262] on input "checkbox" at bounding box center [239, 268] width 13 height 13
checkbox input "true"
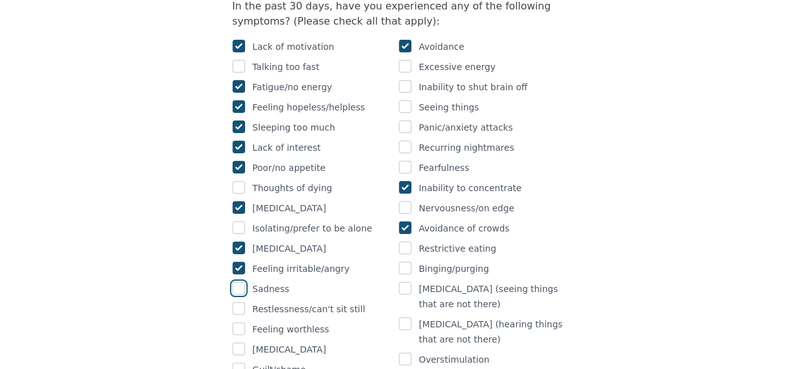
click at [243, 282] on input "checkbox" at bounding box center [239, 288] width 13 height 13
checkbox input "true"
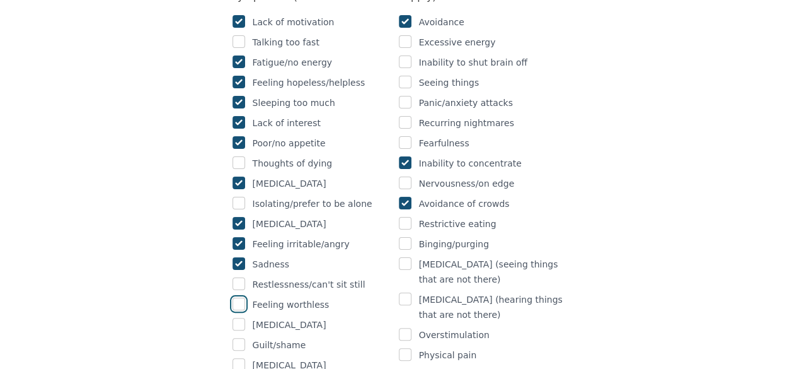
click at [241, 298] on input "checkbox" at bounding box center [239, 304] width 13 height 13
checkbox input "true"
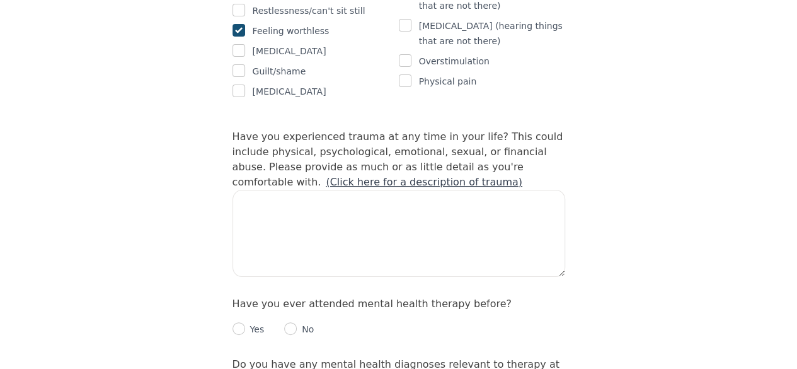
scroll to position [1160, 0]
click at [335, 175] on link "(Click here for a description of trauma)" at bounding box center [424, 181] width 197 height 12
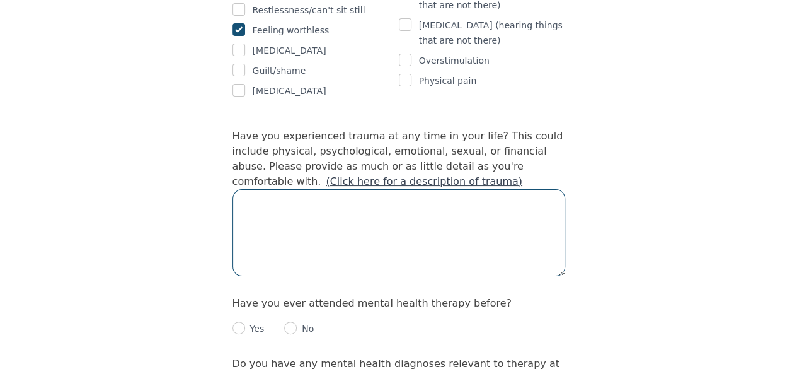
click at [415, 189] on textarea at bounding box center [399, 232] width 333 height 87
click at [383, 189] on textarea "i have faced physical emotional and mental abuse" at bounding box center [399, 232] width 333 height 87
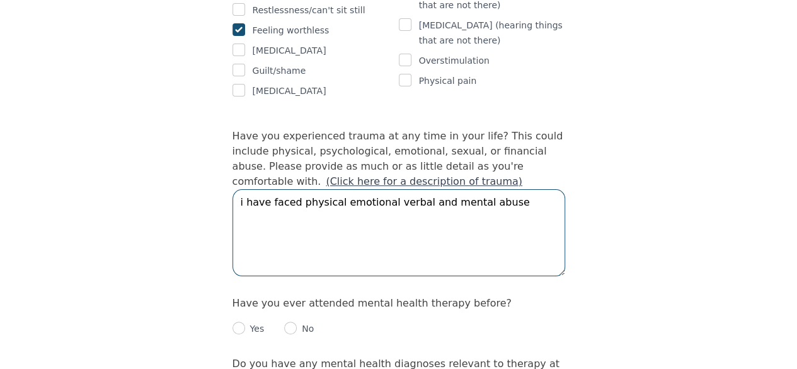
click at [497, 189] on textarea "i have faced physical emotional verbal and mental abuse" at bounding box center [399, 232] width 333 height 87
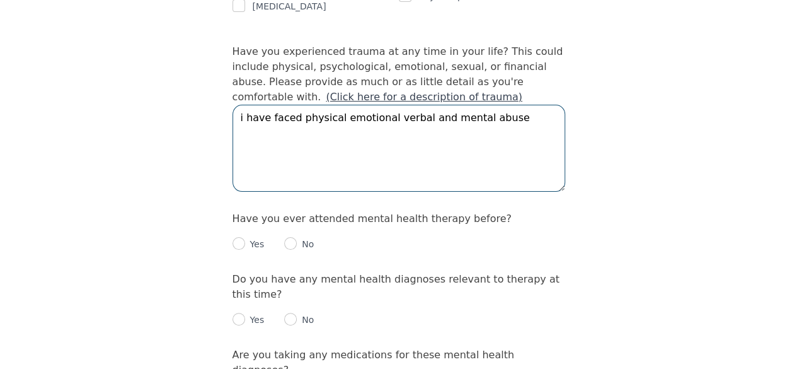
scroll to position [1247, 0]
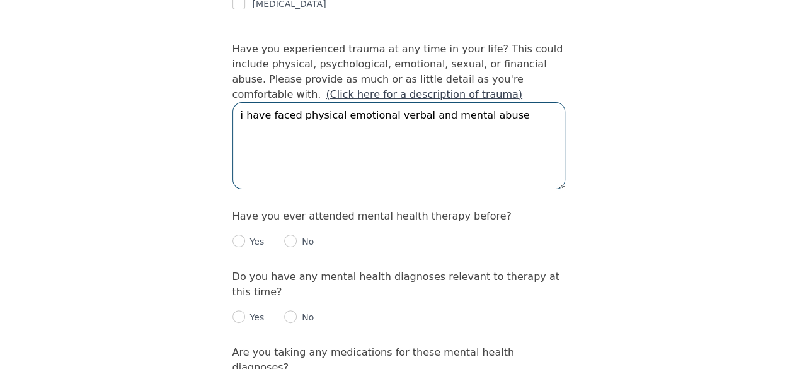
type textarea "i have faced physical emotional verbal and mental abuse"
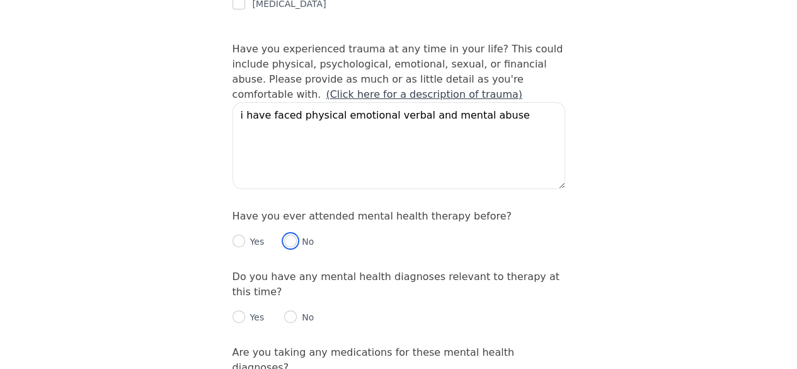
click at [291, 235] on input "radio" at bounding box center [290, 241] width 13 height 13
radio input "true"
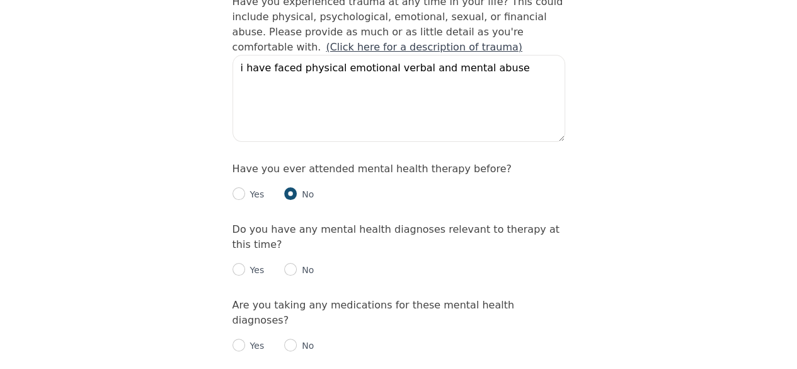
scroll to position [1295, 0]
click at [297, 263] on p "No" at bounding box center [305, 269] width 17 height 13
click at [285, 262] on input "radio" at bounding box center [290, 268] width 13 height 13
radio input "true"
click at [293, 338] on input "radio" at bounding box center [290, 344] width 13 height 13
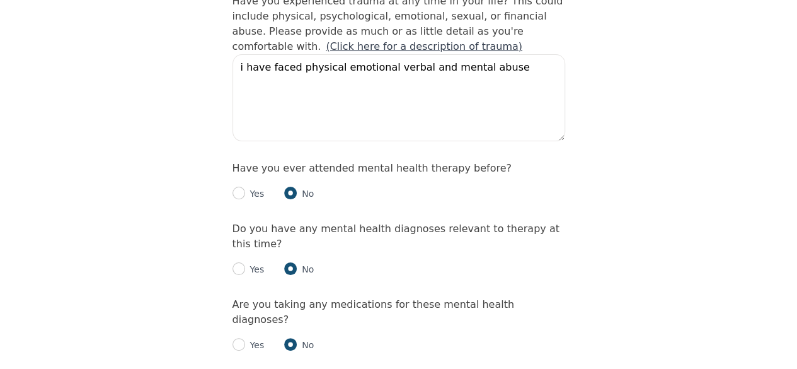
radio input "true"
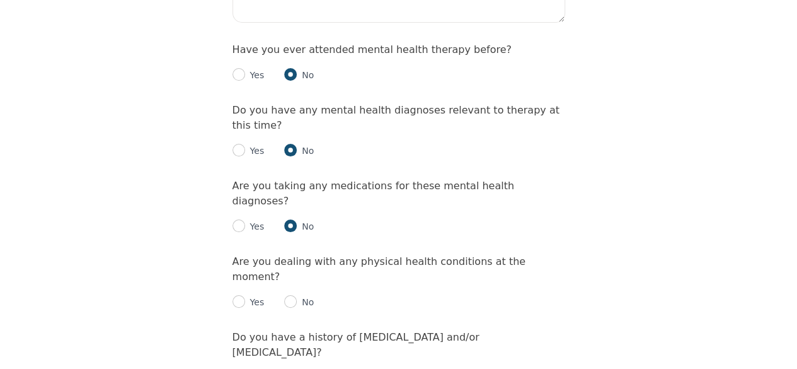
scroll to position [1415, 0]
click at [286, 294] on input "radio" at bounding box center [290, 300] width 13 height 13
radio input "true"
click at [236, 368] on input "radio" at bounding box center [239, 375] width 13 height 13
radio input "true"
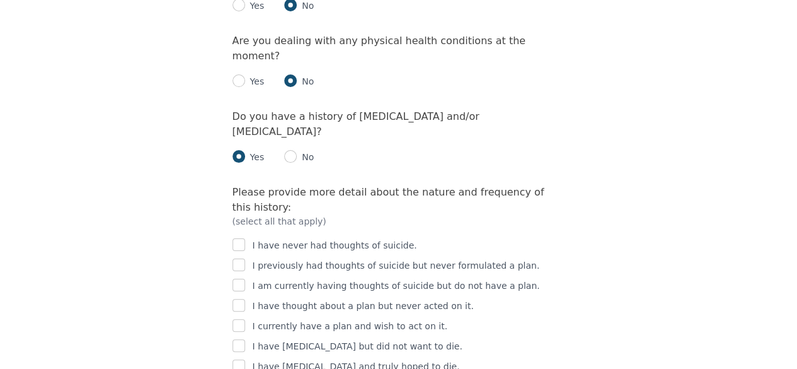
scroll to position [1635, 0]
click at [240, 258] on input "checkbox" at bounding box center [239, 264] width 13 height 13
checkbox input "true"
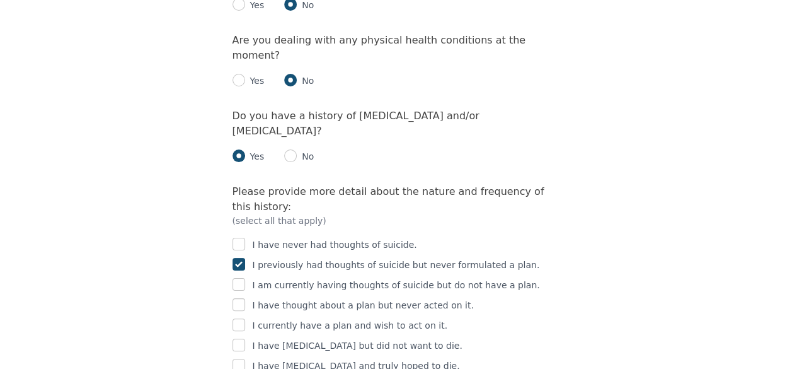
click at [236, 338] on div at bounding box center [239, 345] width 13 height 15
click at [240, 339] on input "checkbox" at bounding box center [239, 345] width 13 height 13
checkbox input "true"
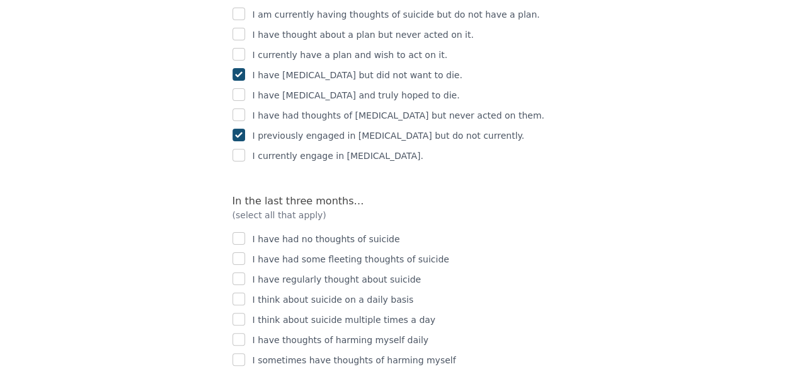
scroll to position [1906, 0]
click at [240, 231] on input "checkbox" at bounding box center [239, 237] width 13 height 13
checkbox input "true"
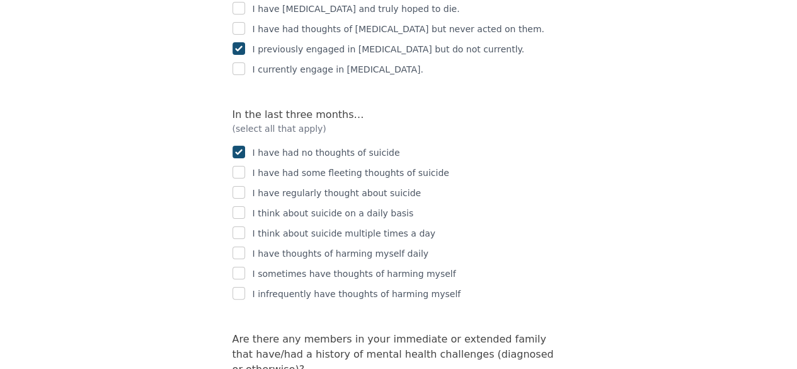
scroll to position [1992, 0]
radio input "true"
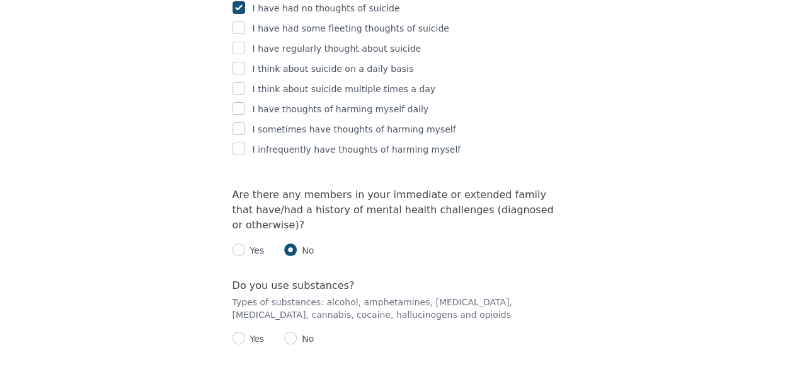
scroll to position [2137, 0]
click at [293, 330] on input "radio" at bounding box center [290, 336] width 13 height 13
radio input "true"
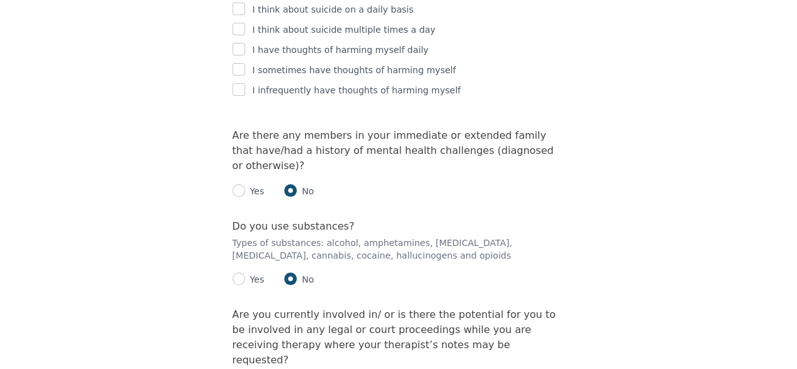
scroll to position [2199, 0]
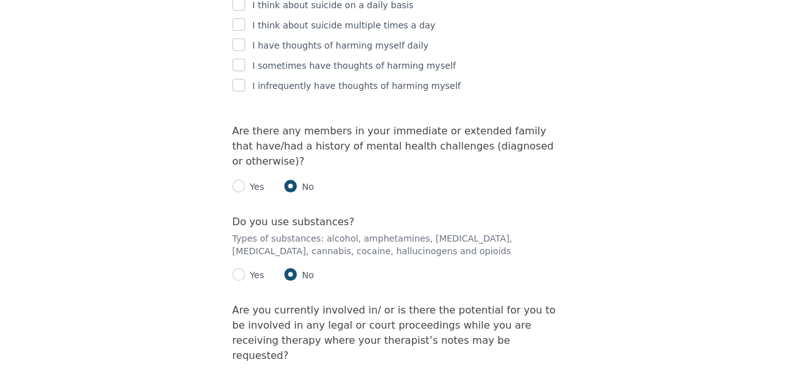
radio input "true"
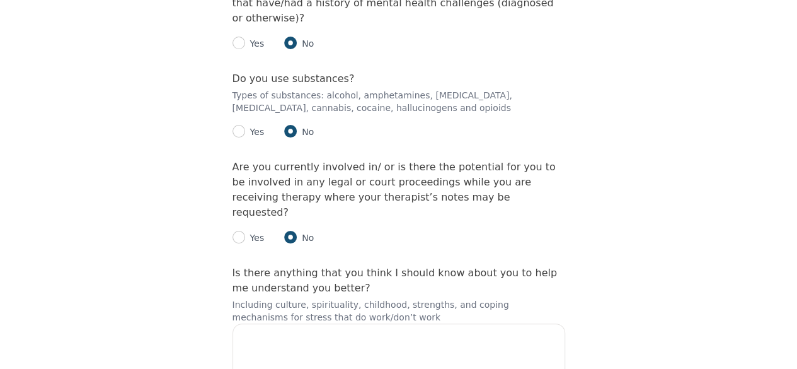
scroll to position [2343, 0]
click at [287, 323] on textarea at bounding box center [399, 366] width 333 height 87
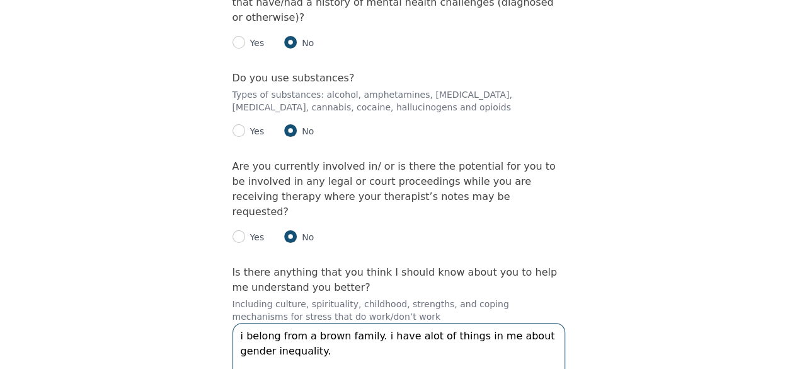
scroll to position [2379, 0]
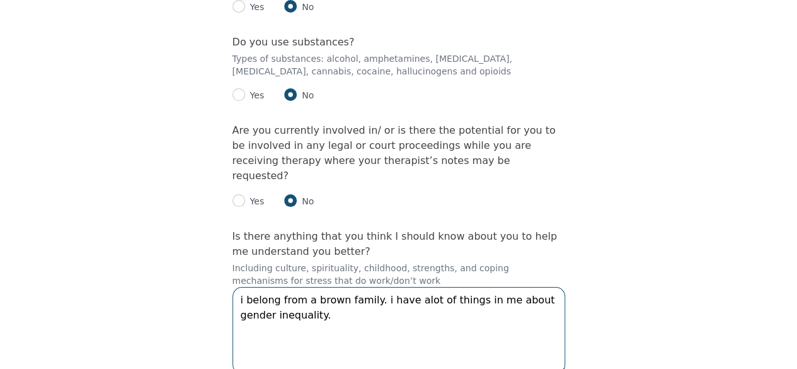
type textarea "i belong from a brown family. i have alot of things in me about gender inequali…"
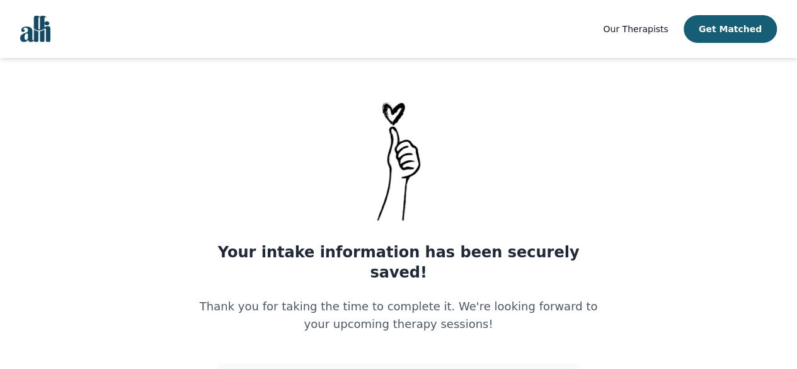
scroll to position [518, 0]
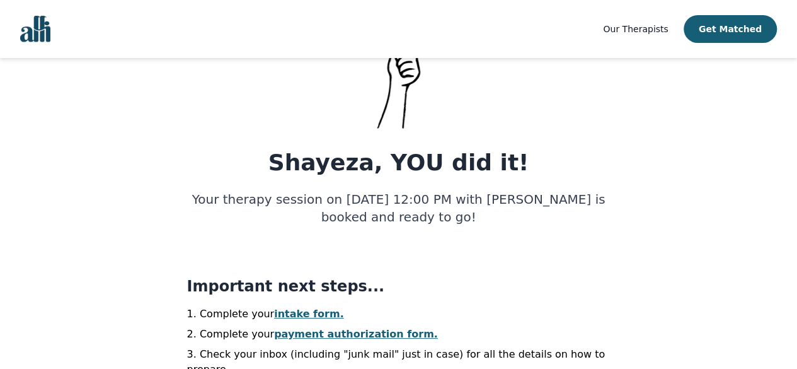
scroll to position [598, 0]
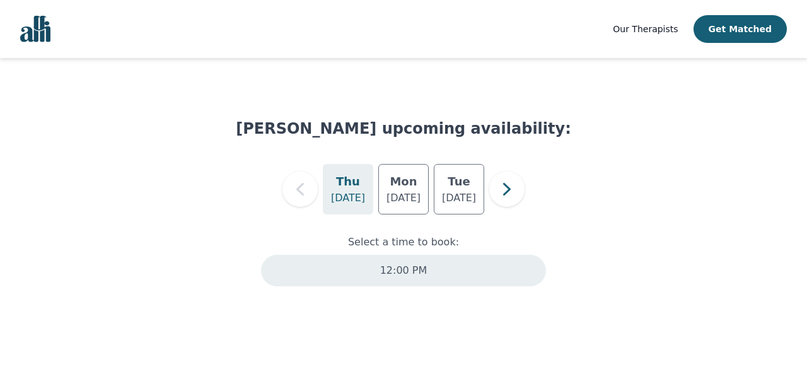
click at [436, 277] on div "12:00 PM" at bounding box center [403, 271] width 285 height 32
click at [453, 275] on div "12:00 PM" at bounding box center [403, 271] width 285 height 32
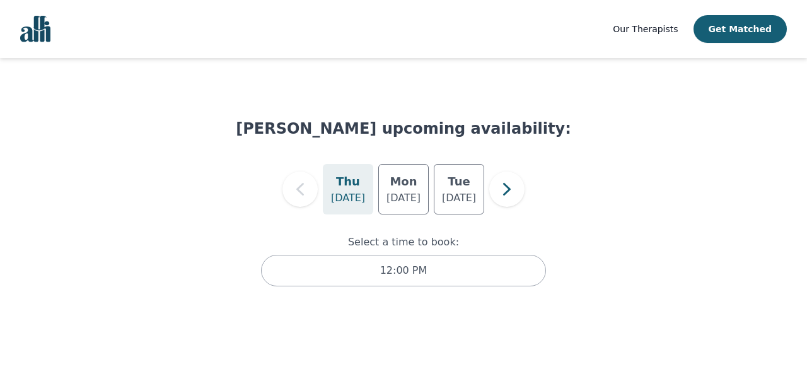
click at [32, 38] on img "Global" at bounding box center [35, 29] width 30 height 26
